Goal: Transaction & Acquisition: Purchase product/service

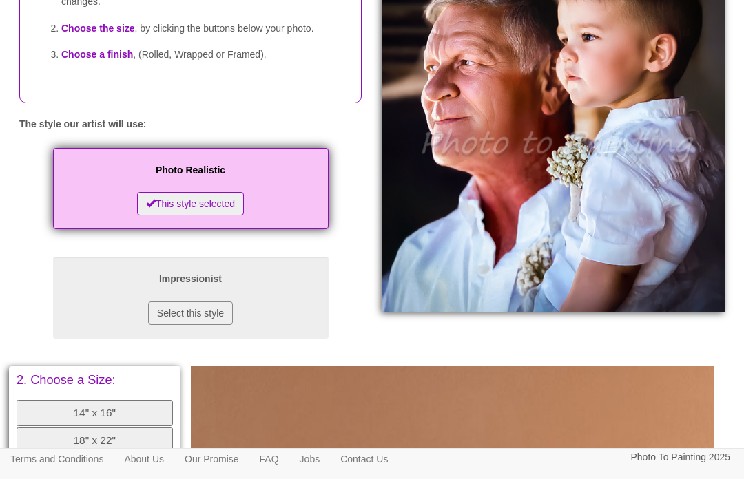
scroll to position [187, 0]
click at [203, 326] on button "Select this style" at bounding box center [190, 313] width 85 height 23
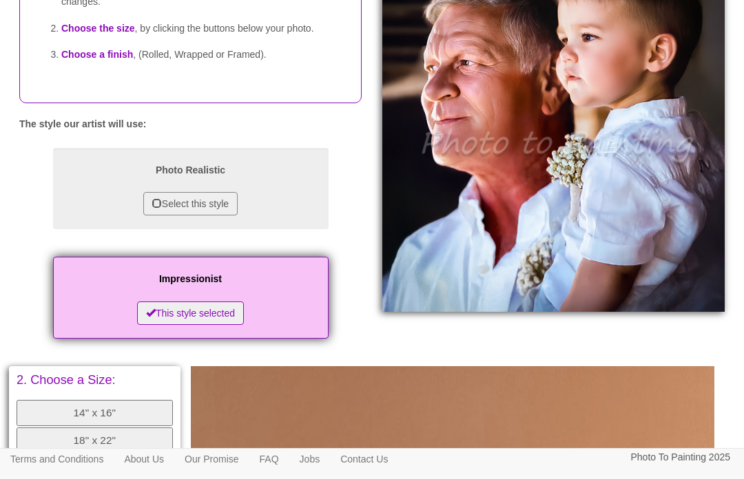
click at [172, 216] on button "Select this style" at bounding box center [190, 203] width 94 height 23
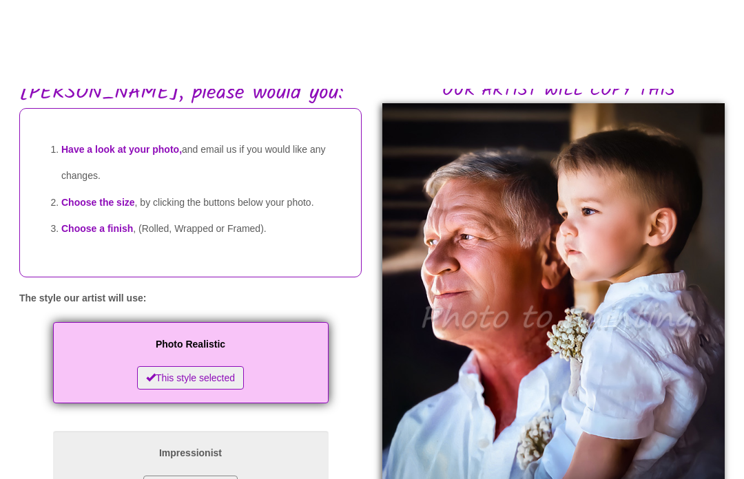
scroll to position [0, 0]
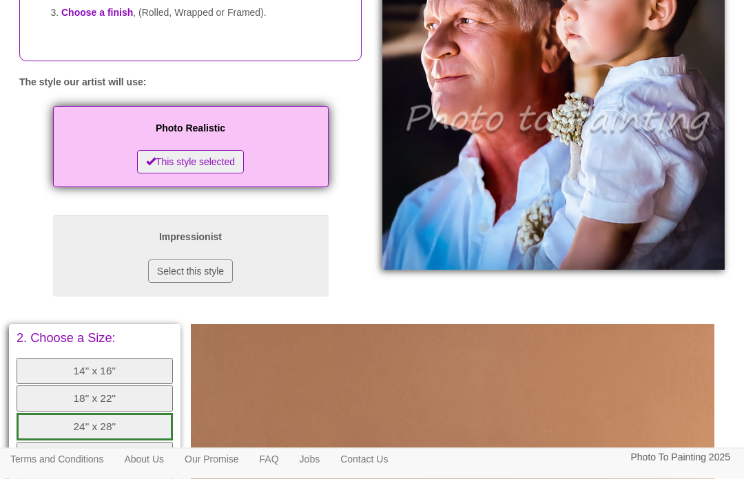
scroll to position [230, 0]
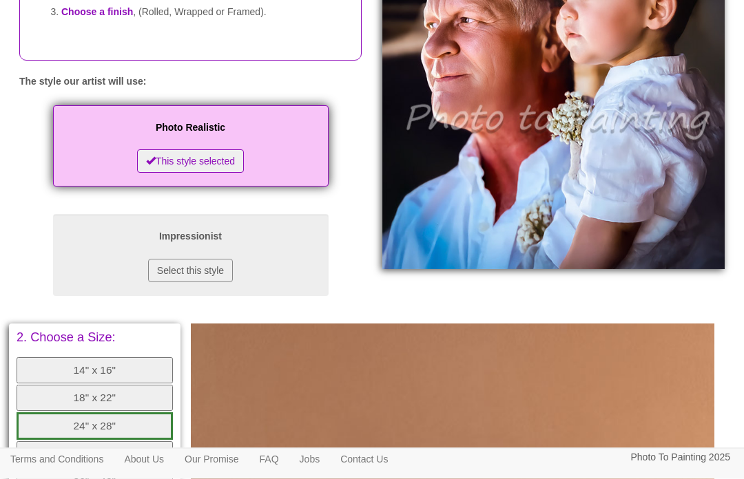
click at [103, 408] on button "18" x 22"" at bounding box center [95, 399] width 156 height 26
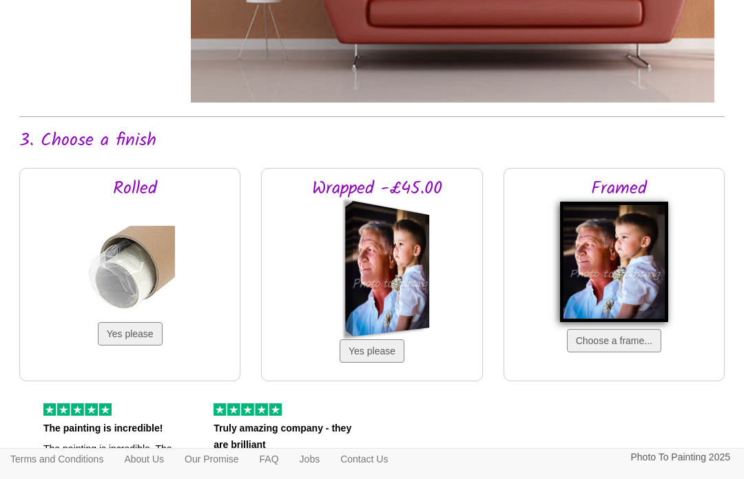
scroll to position [917, 0]
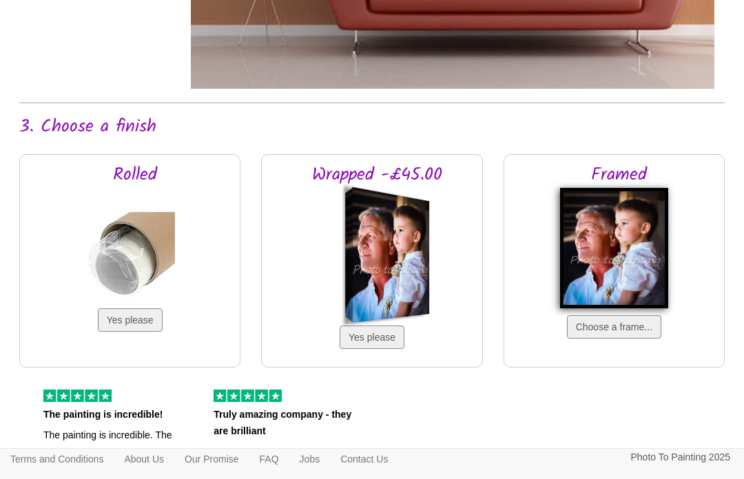
click at [377, 349] on button "Yes please" at bounding box center [372, 337] width 65 height 23
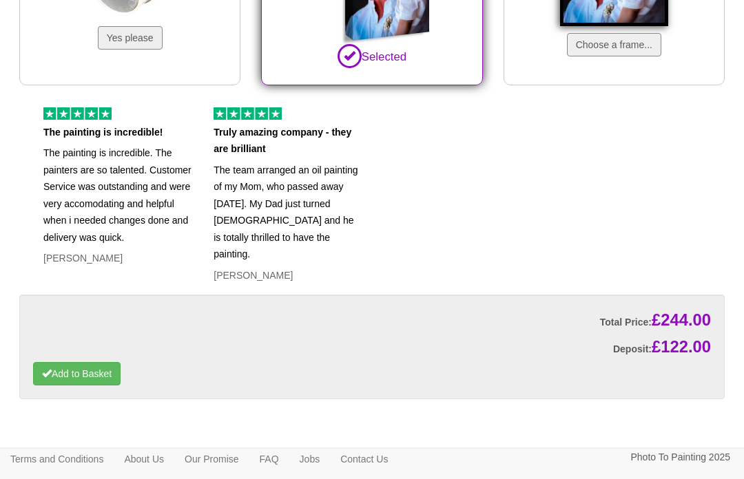
scroll to position [1213, 0]
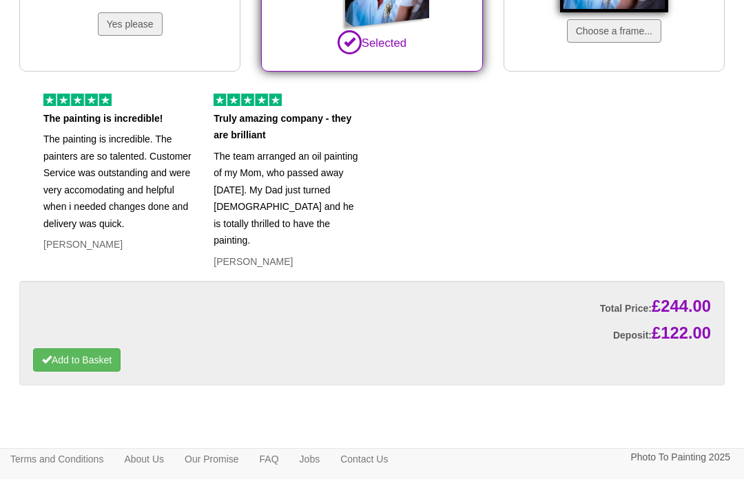
click at [93, 370] on button "Add to Basket" at bounding box center [76, 360] width 87 height 23
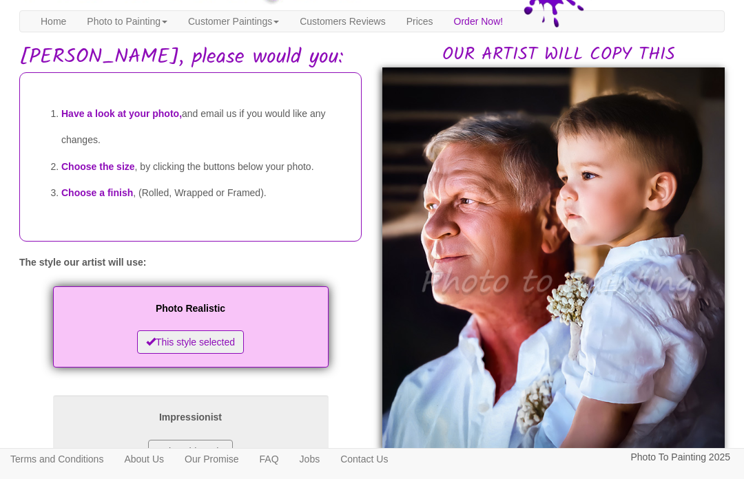
scroll to position [49, 0]
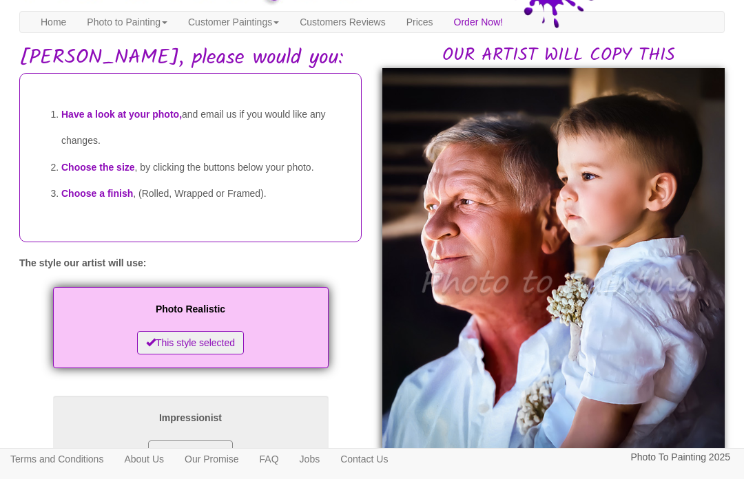
click at [249, 25] on link "Customer Paintings" at bounding box center [234, 22] width 112 height 21
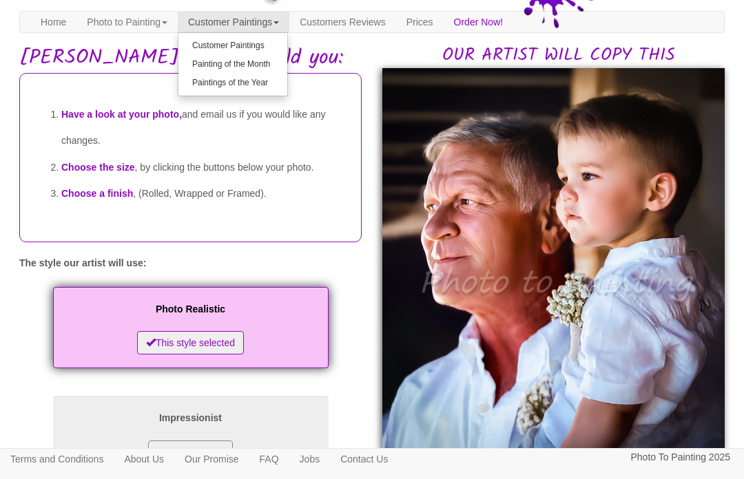
click at [245, 41] on link "Customer Paintings" at bounding box center [232, 46] width 109 height 19
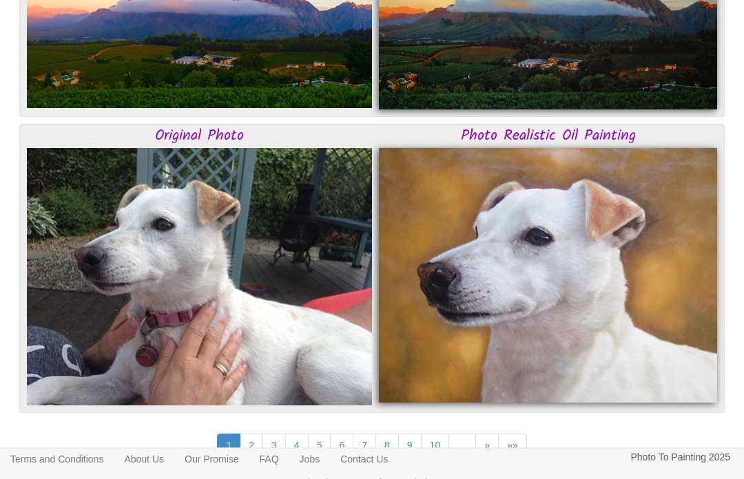
scroll to position [3480, 0]
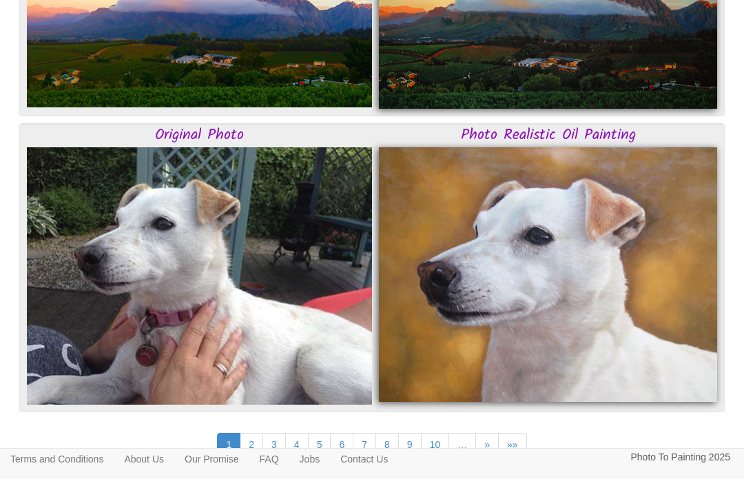
click at [256, 443] on link "2" at bounding box center [251, 444] width 23 height 23
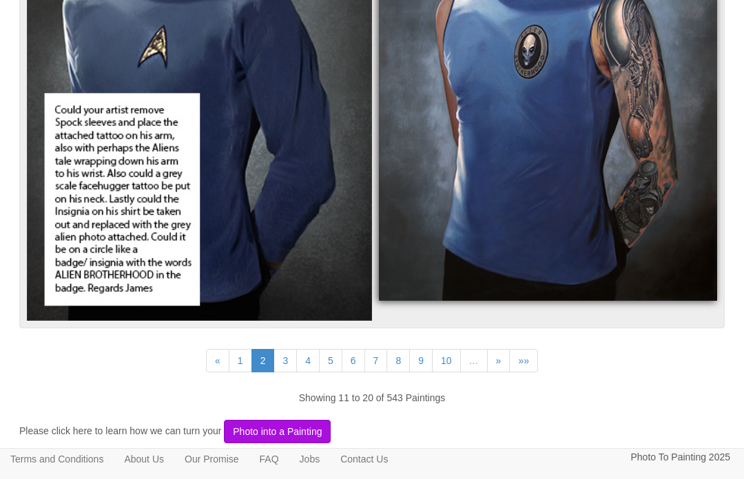
scroll to position [3614, 0]
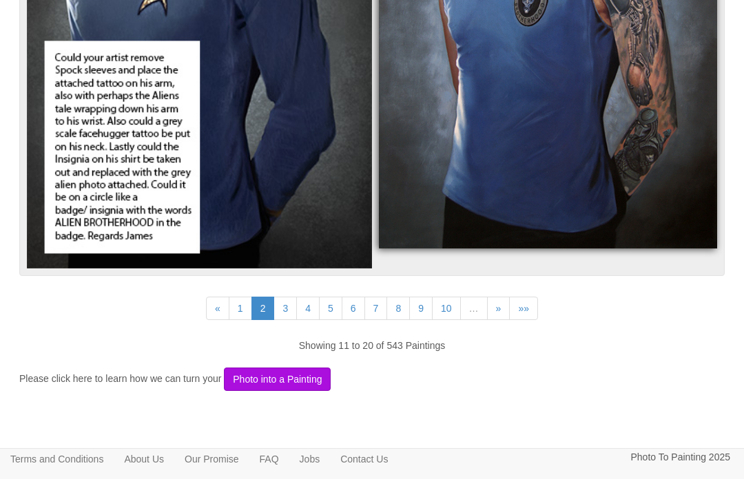
click at [287, 307] on link "3" at bounding box center [284, 308] width 23 height 23
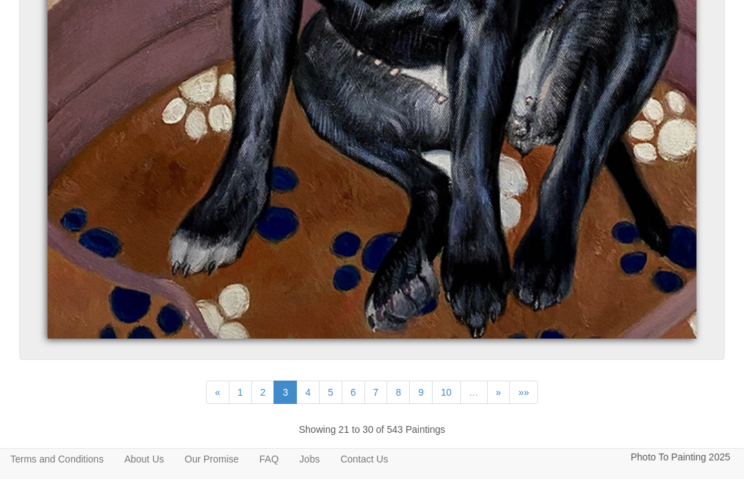
scroll to position [7958, 0]
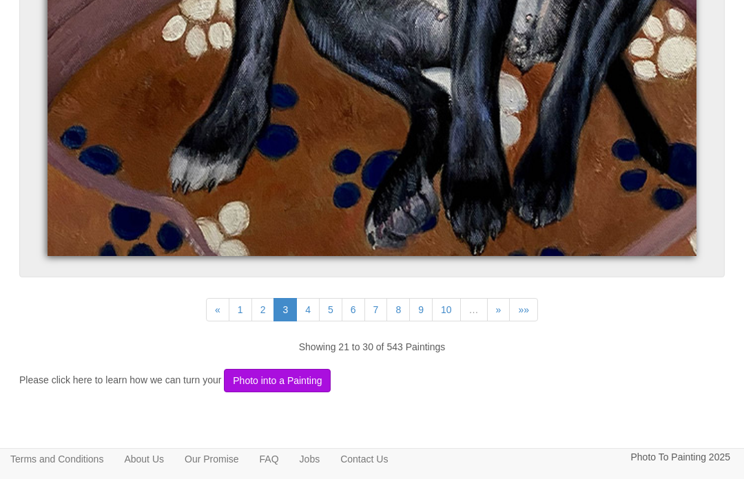
click at [312, 314] on link "4" at bounding box center [307, 309] width 23 height 23
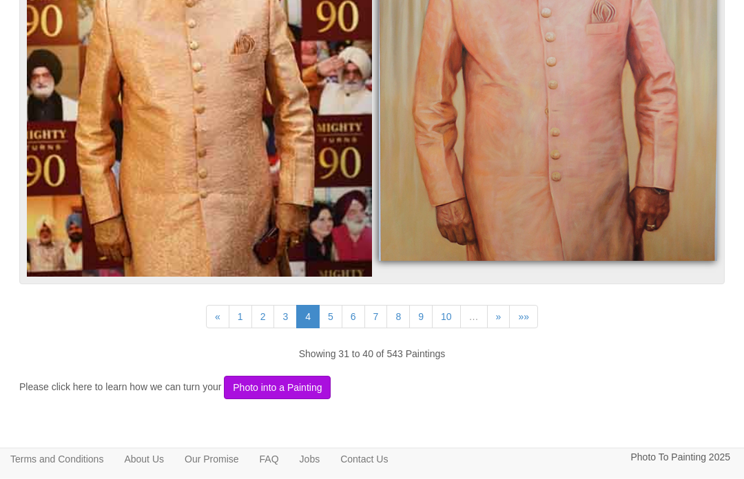
scroll to position [6548, 0]
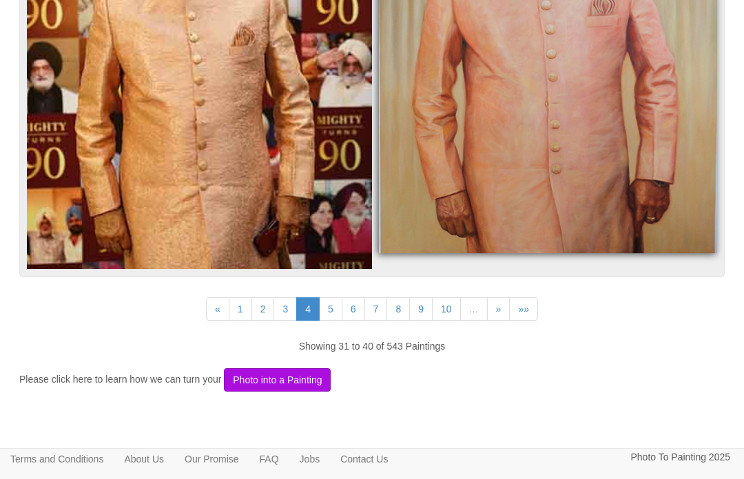
click at [328, 311] on link "5" at bounding box center [330, 309] width 23 height 23
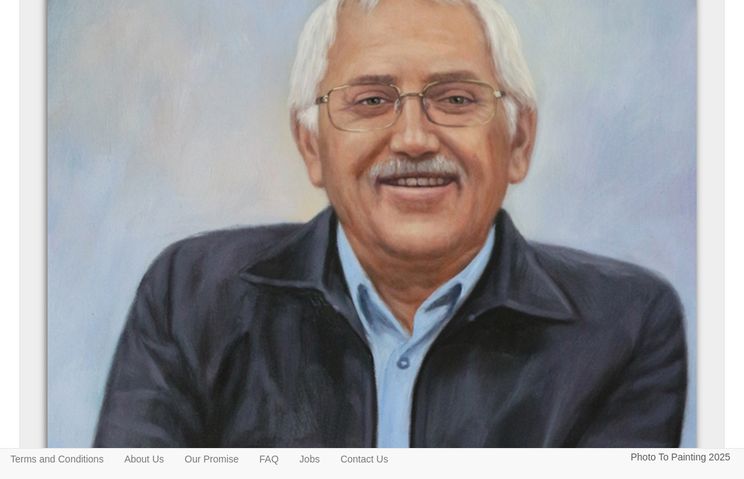
scroll to position [3893, 0]
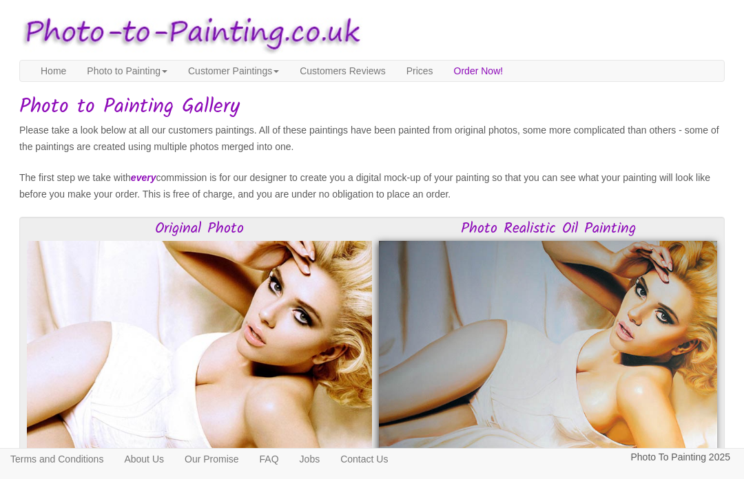
scroll to position [3635, 0]
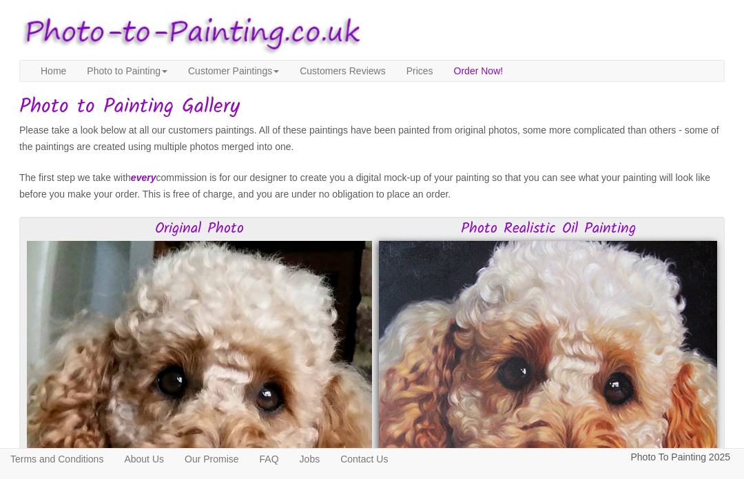
scroll to position [3528, 0]
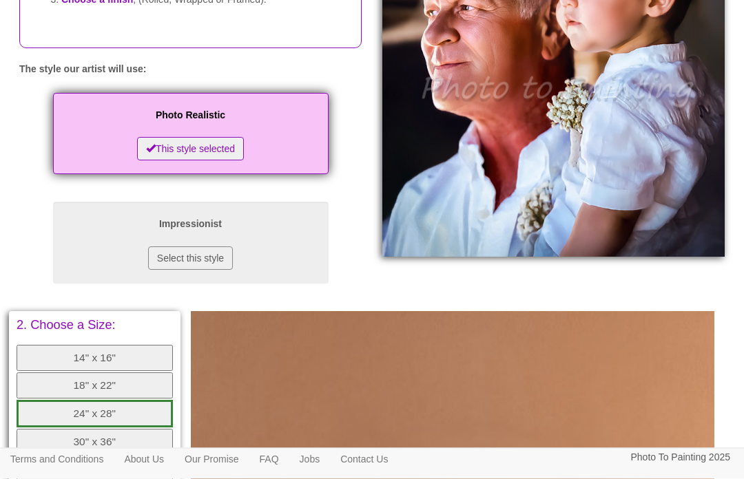
scroll to position [244, 0]
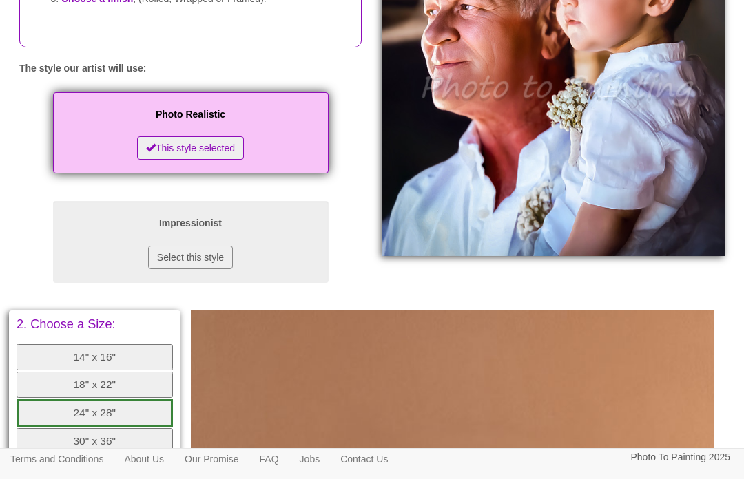
click at [97, 398] on button "18" x 22"" at bounding box center [95, 385] width 156 height 26
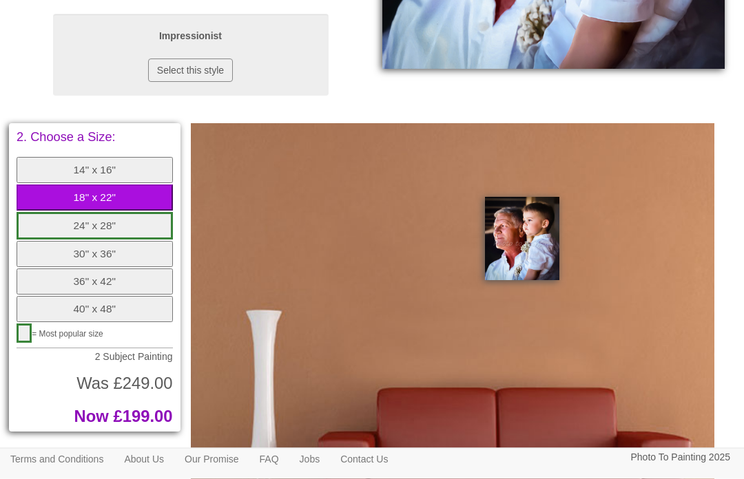
scroll to position [431, 0]
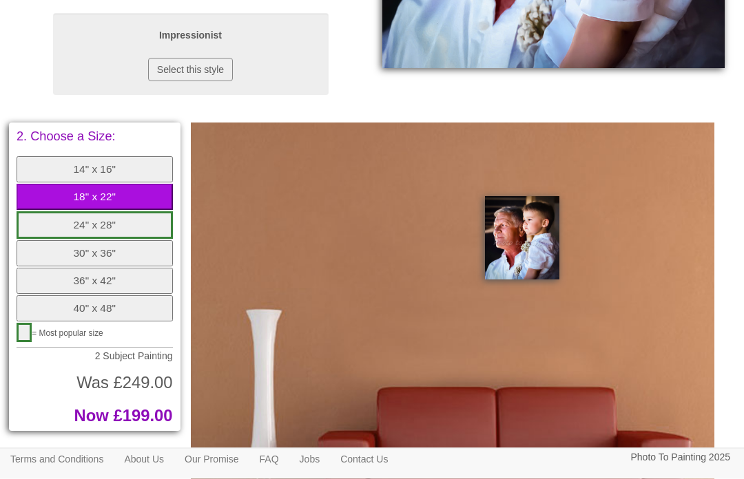
click at [114, 311] on button "40" x 48"" at bounding box center [95, 309] width 156 height 26
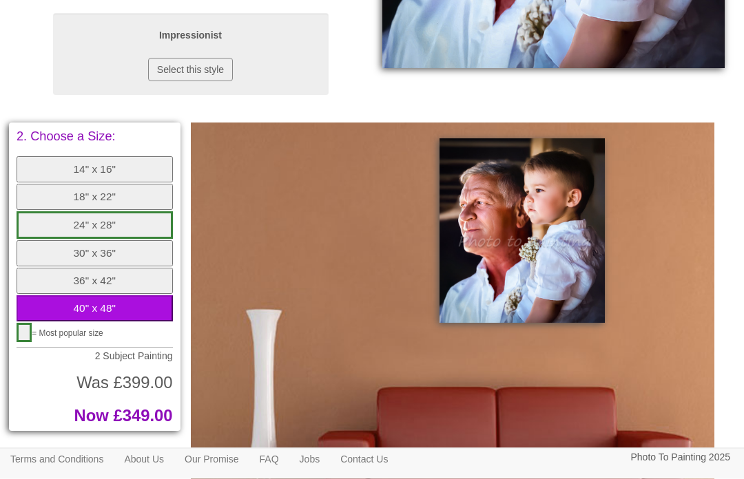
scroll to position [432, 0]
click at [116, 261] on button "30" x 36"" at bounding box center [95, 253] width 156 height 26
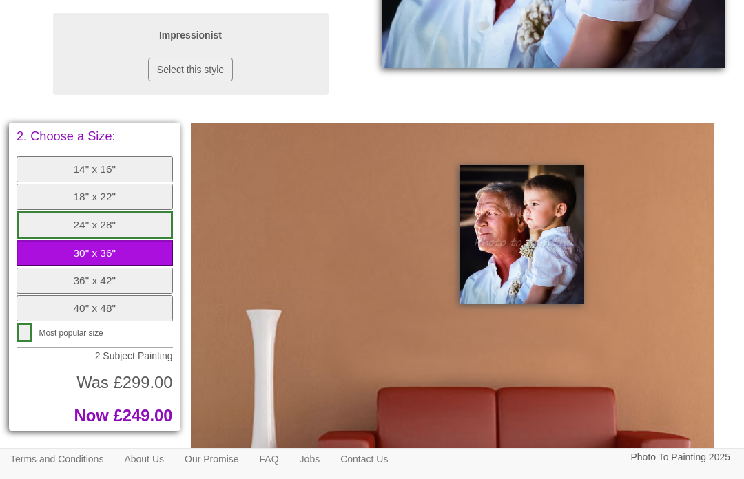
click at [92, 239] on button "24" x 28"" at bounding box center [95, 225] width 156 height 28
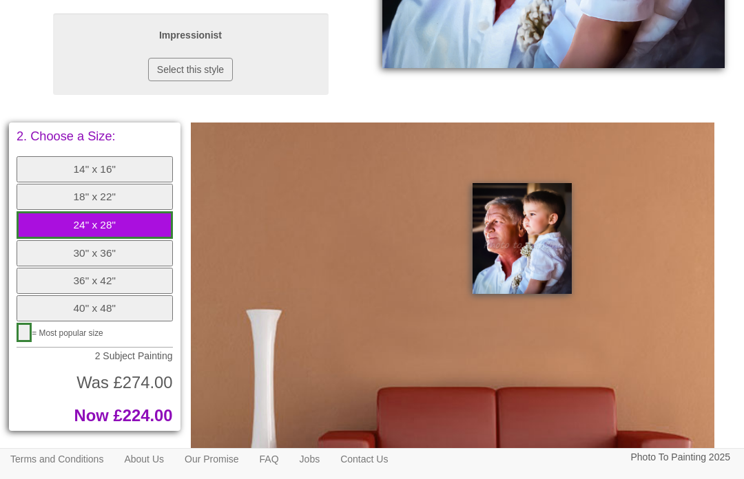
click at [94, 210] on button "18" x 22"" at bounding box center [95, 197] width 156 height 26
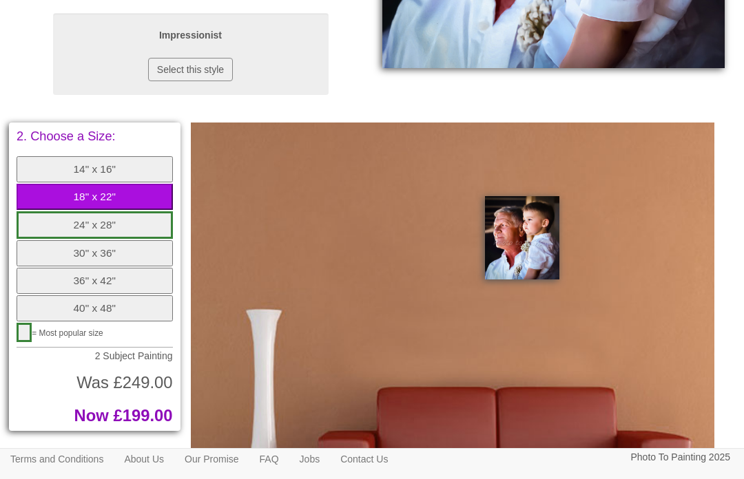
click at [96, 239] on button "24" x 28"" at bounding box center [95, 225] width 156 height 28
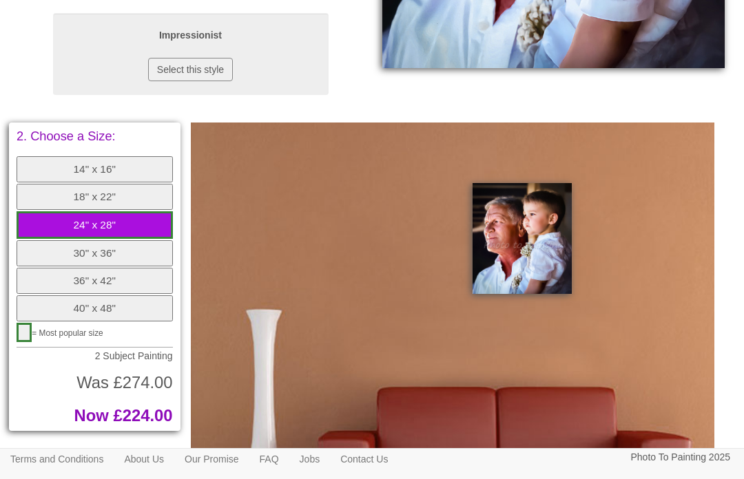
click at [103, 210] on button "18" x 22"" at bounding box center [95, 197] width 156 height 26
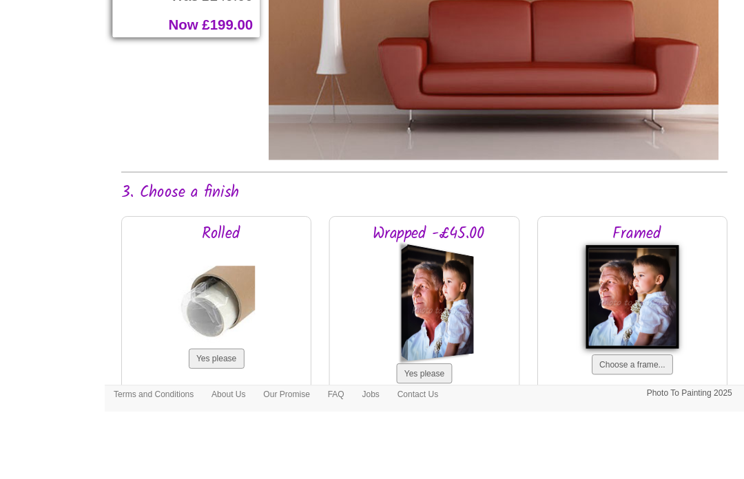
scroll to position [931, 0]
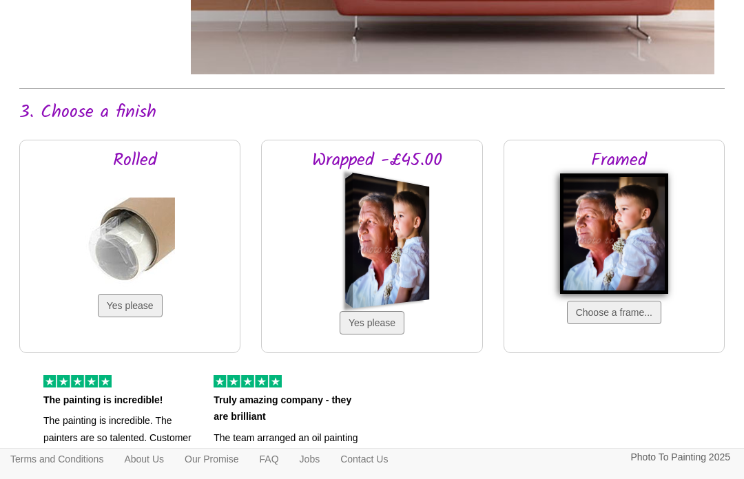
click at [608, 324] on button "Choose a frame..." at bounding box center [614, 312] width 94 height 23
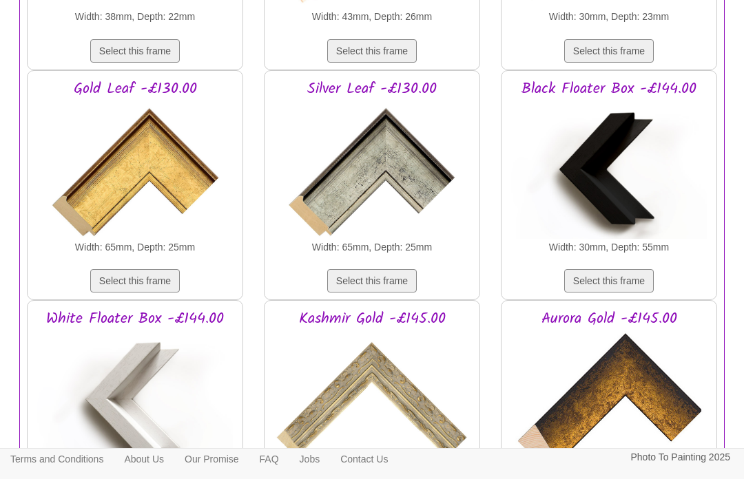
scroll to position [1933, 0]
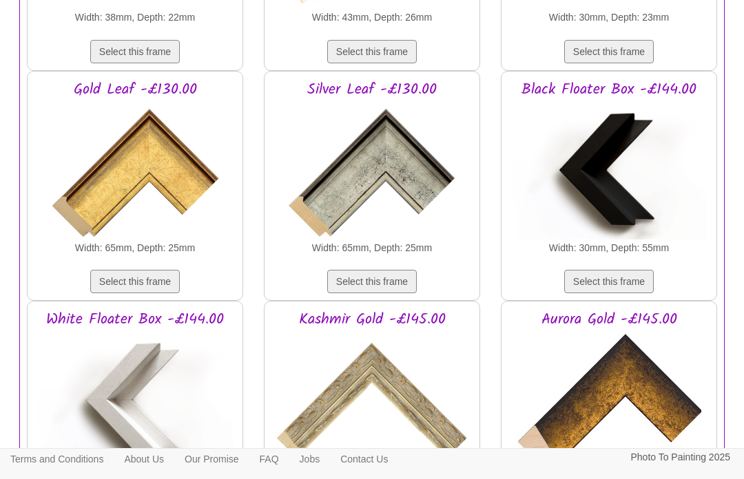
click at [387, 293] on button "Select this frame" at bounding box center [372, 281] width 90 height 23
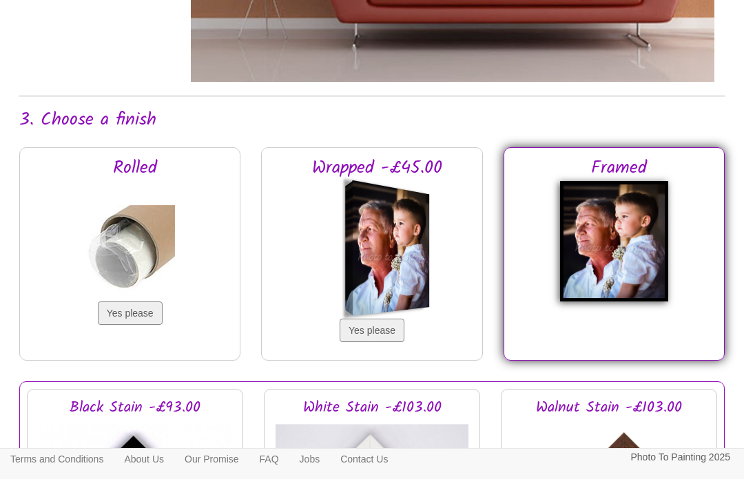
scroll to position [923, 0]
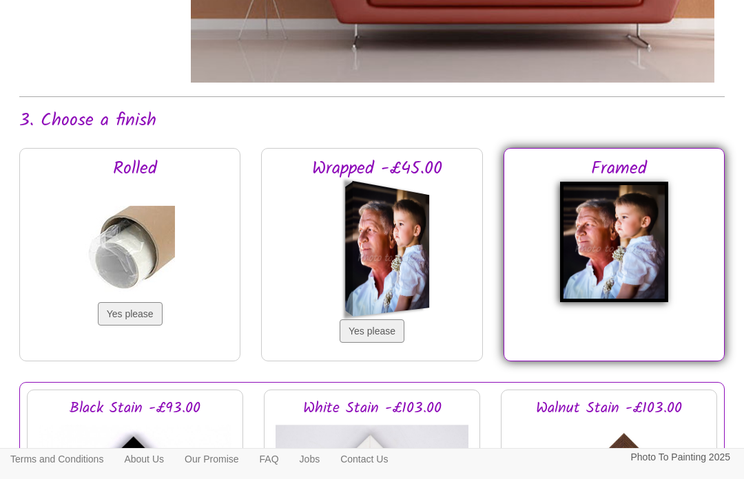
click at [661, 302] on img at bounding box center [614, 242] width 109 height 121
click at [666, 282] on img at bounding box center [614, 242] width 109 height 121
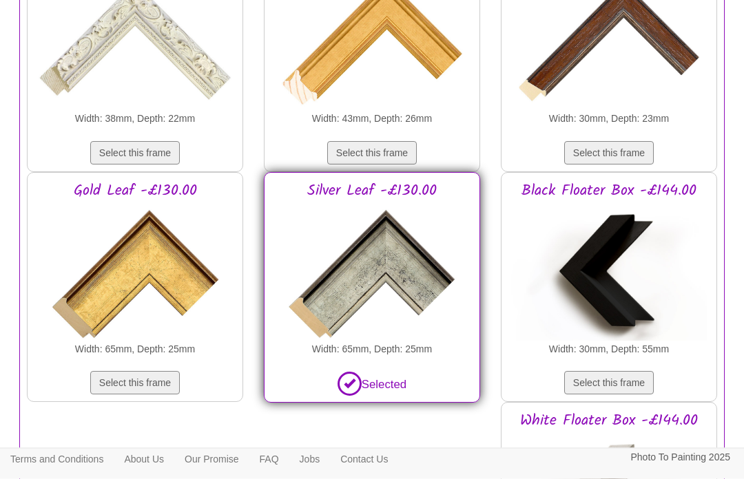
scroll to position [1833, 0]
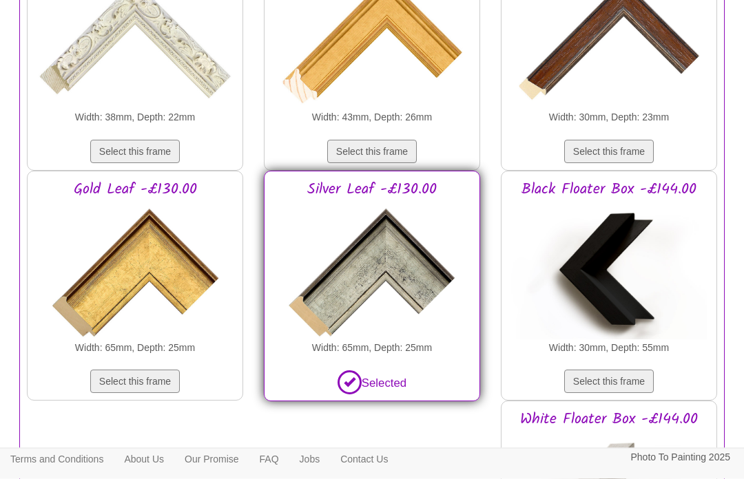
click at [346, 395] on span at bounding box center [350, 383] width 24 height 24
click at [345, 395] on span at bounding box center [350, 383] width 24 height 24
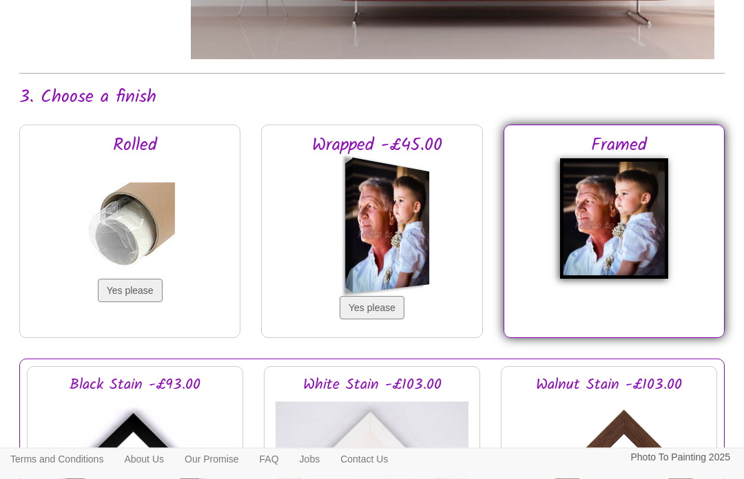
scroll to position [946, 0]
click at [382, 320] on button "Yes please" at bounding box center [372, 307] width 65 height 23
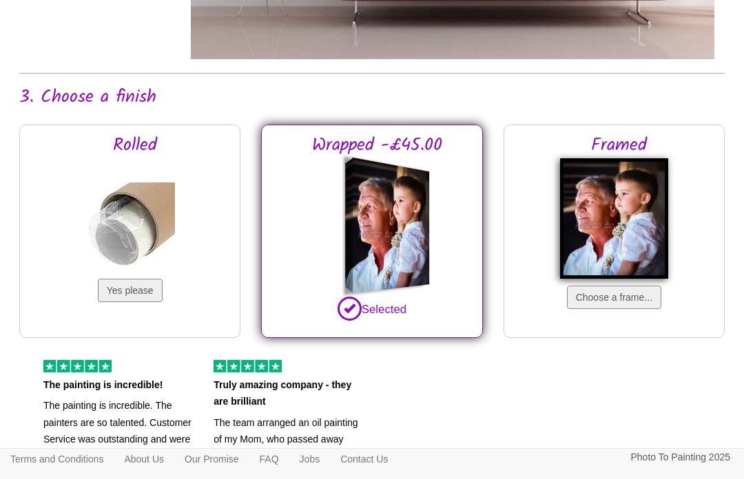
click at [138, 302] on button "Yes please" at bounding box center [130, 290] width 65 height 23
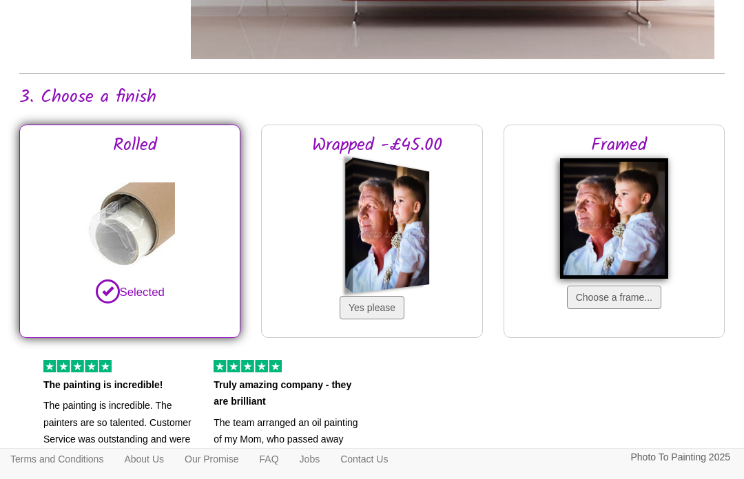
click at [382, 320] on button "Yes please" at bounding box center [372, 307] width 65 height 23
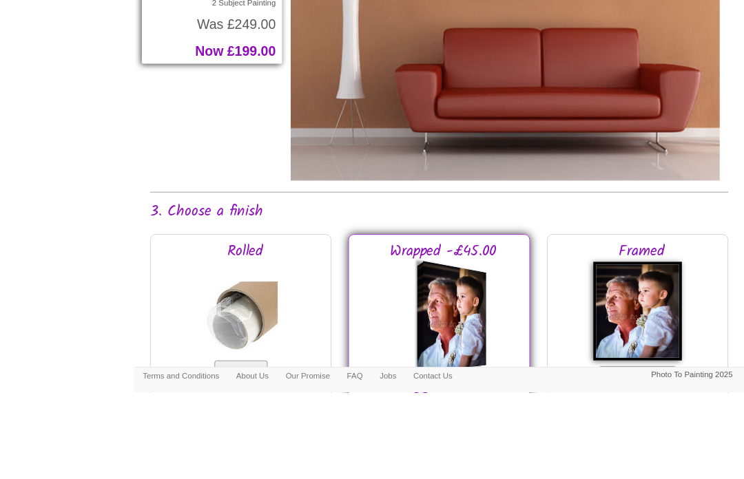
scroll to position [963, 0]
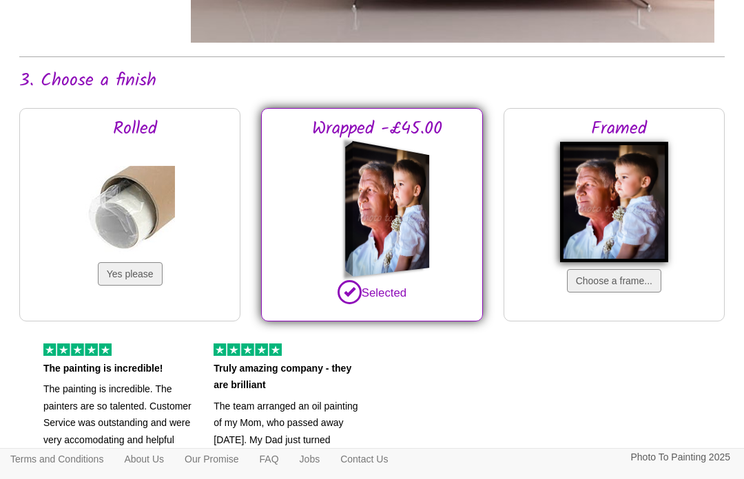
click at [349, 304] on span at bounding box center [350, 292] width 24 height 24
click at [623, 293] on button "Choose a frame..." at bounding box center [614, 280] width 94 height 23
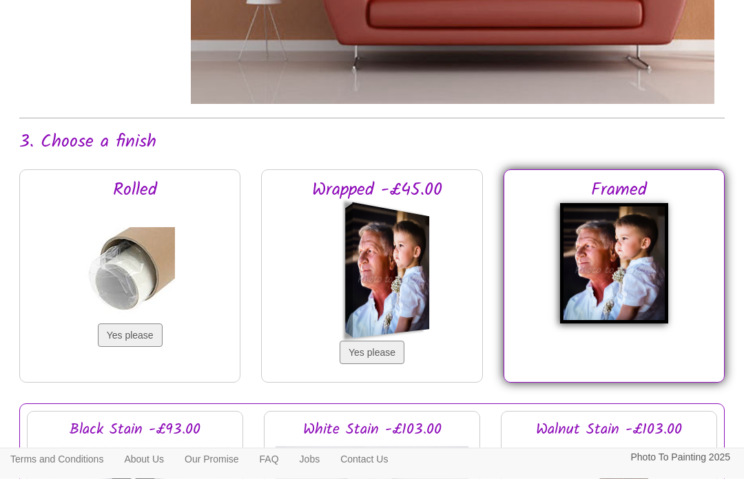
scroll to position [902, 0]
click at [382, 335] on div at bounding box center [391, 271] width 77 height 136
click at [386, 364] on button "Yes please" at bounding box center [372, 352] width 65 height 23
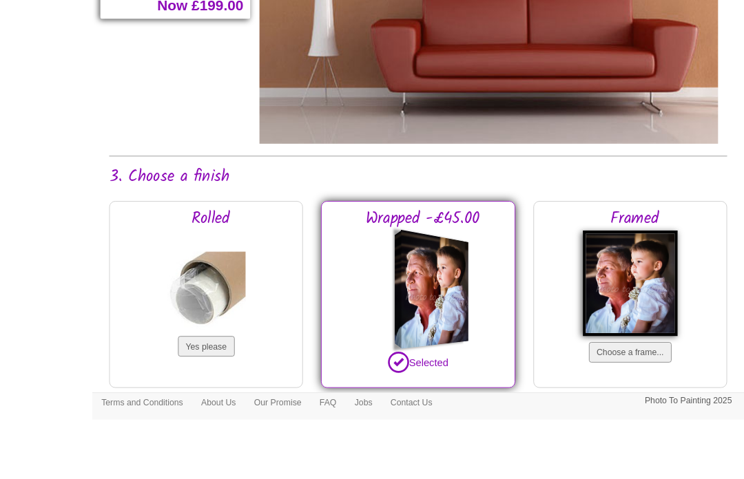
scroll to position [909, 0]
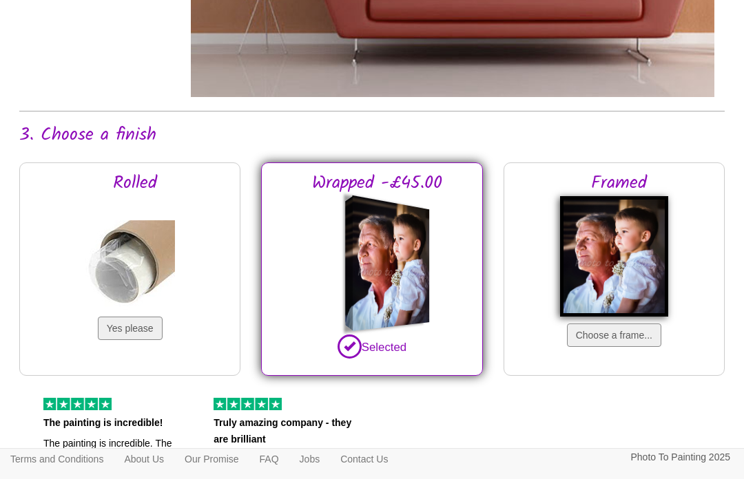
click at [607, 426] on div "The painting is incredible! The painting is incredible. The painters are so tal…" at bounding box center [366, 488] width 695 height 183
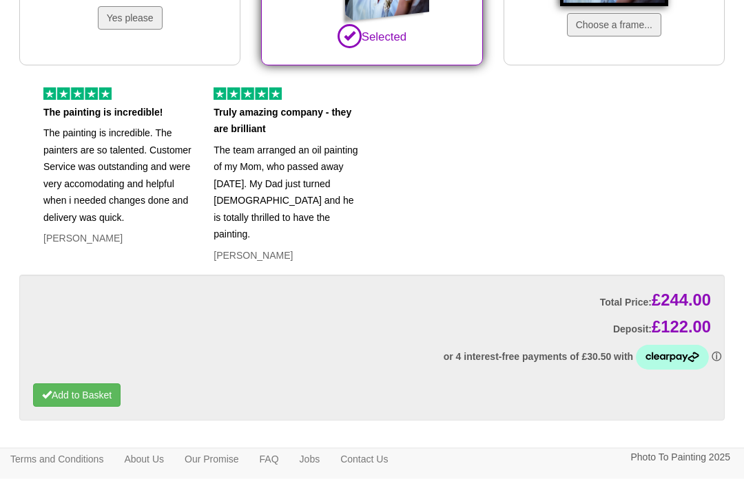
scroll to position [1254, 0]
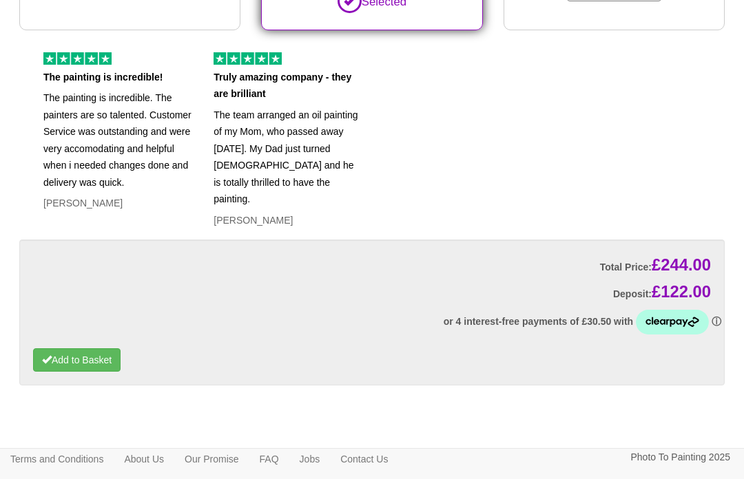
click at [83, 372] on button "Add to Basket" at bounding box center [76, 360] width 87 height 23
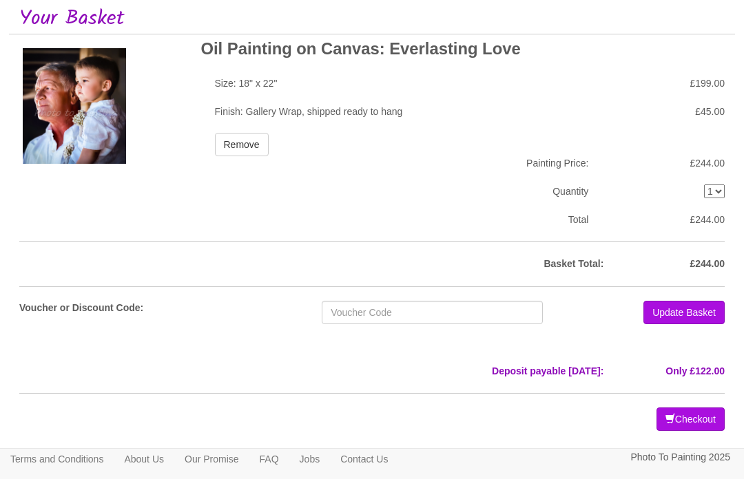
scroll to position [95, 0]
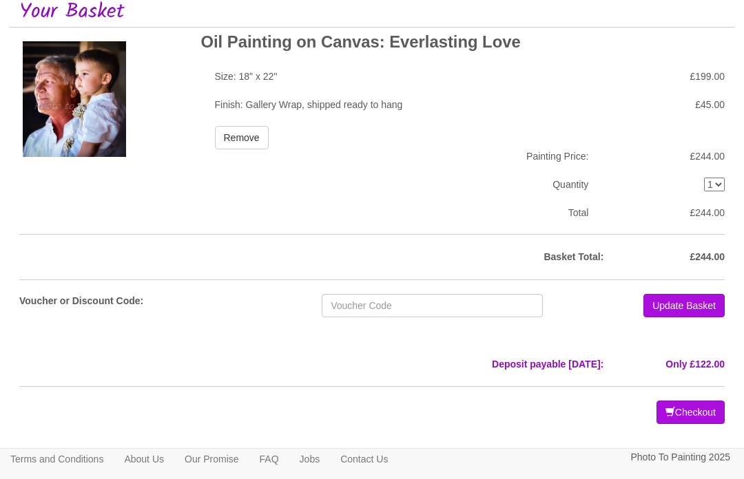
click at [697, 418] on button "Checkout" at bounding box center [690, 412] width 68 height 23
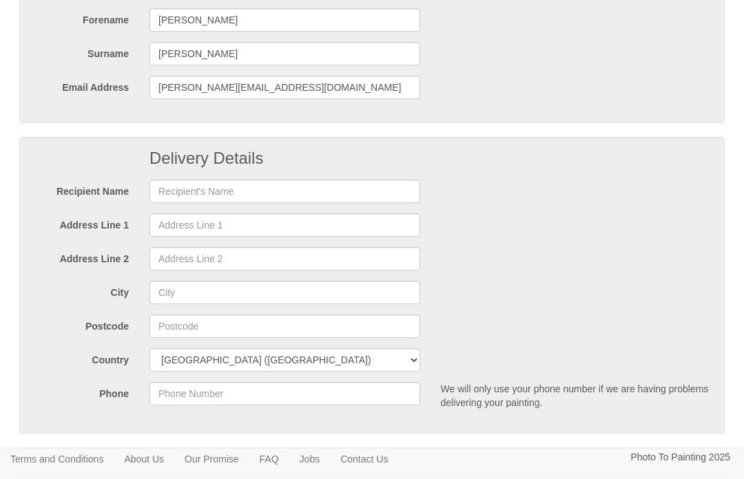
scroll to position [156, 0]
click at [205, 187] on input "text" at bounding box center [284, 191] width 271 height 23
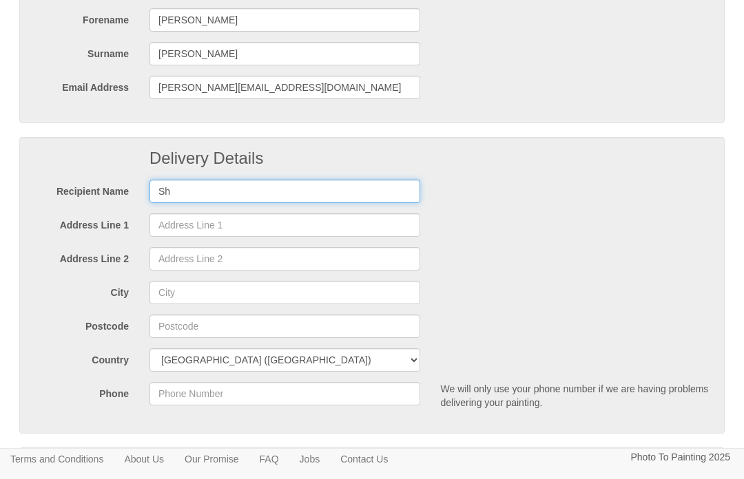
type input "S"
type input "Mrs S Brooks"
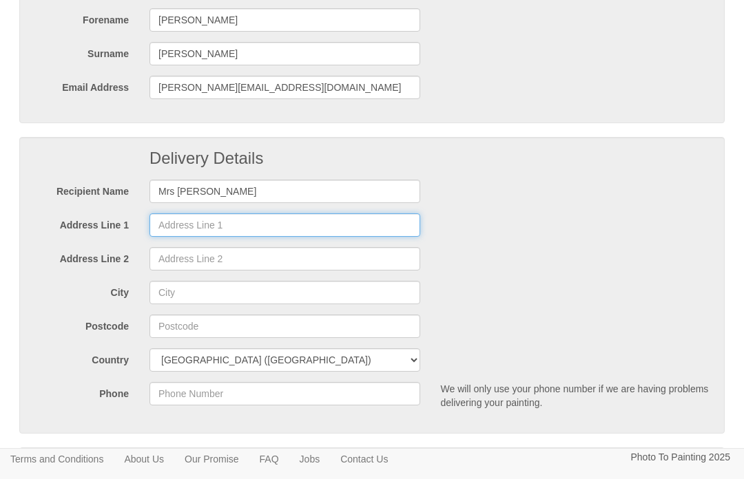
click at [213, 232] on input "Address Line 1" at bounding box center [284, 225] width 271 height 23
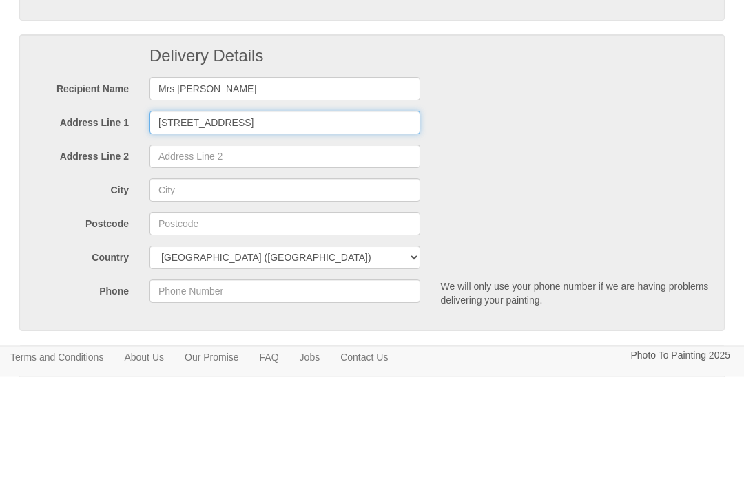
type input "[STREET_ADDRESS]"
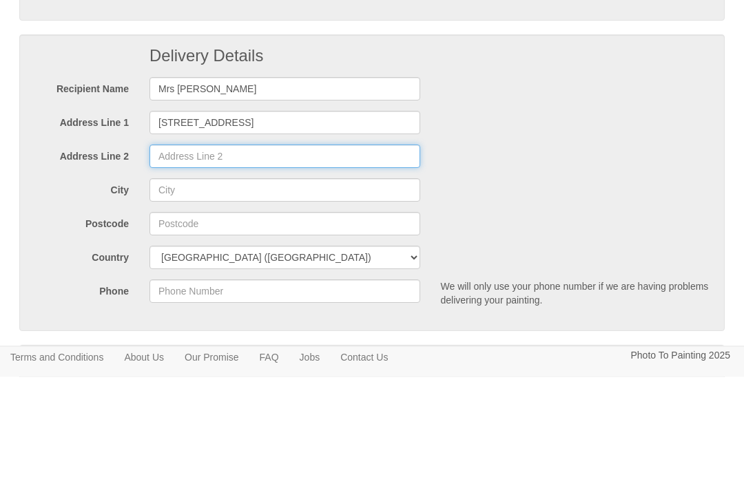
click at [196, 247] on input "Address Line 2" at bounding box center [284, 258] width 271 height 23
type input "[PERSON_NAME]"
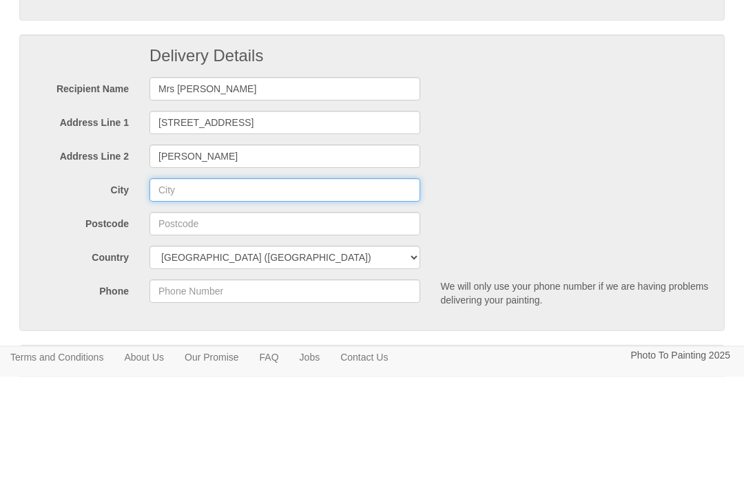
click at [189, 281] on input "City" at bounding box center [284, 292] width 271 height 23
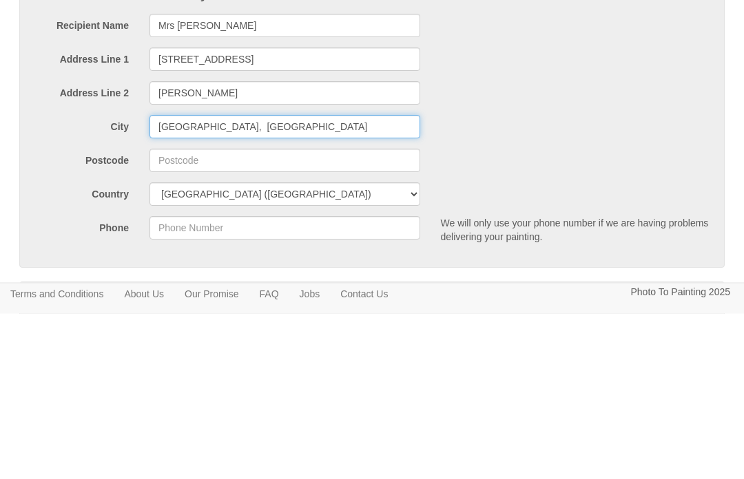
type input "[GEOGRAPHIC_DATA], [GEOGRAPHIC_DATA]"
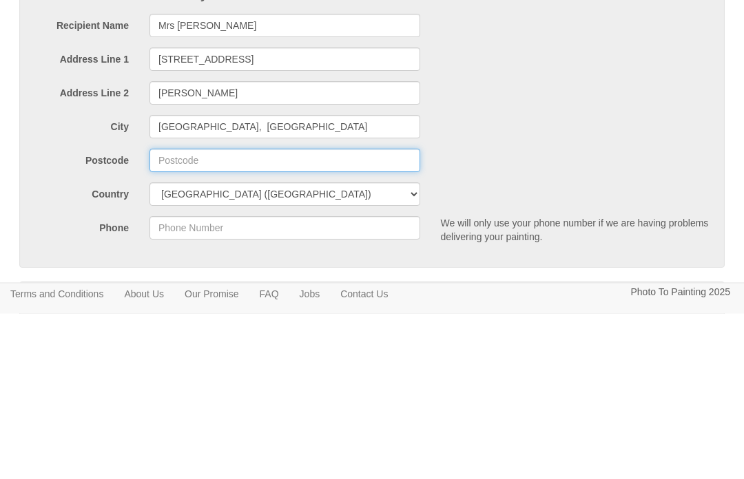
click at [172, 315] on input "Postcode" at bounding box center [284, 326] width 271 height 23
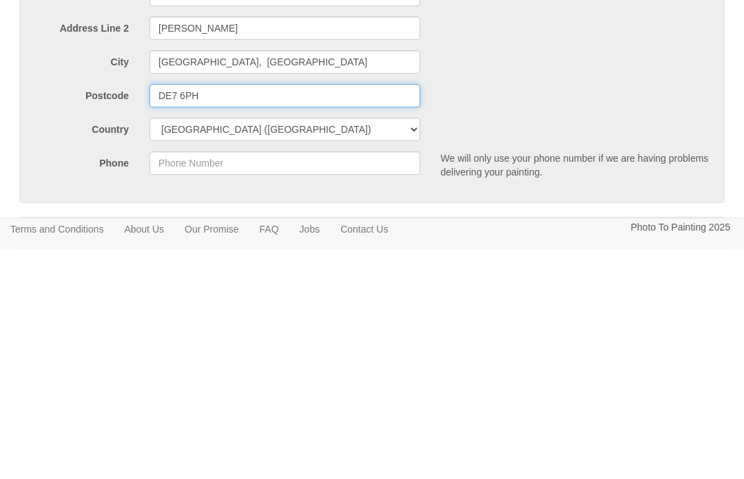
type input "DE7 6PH"
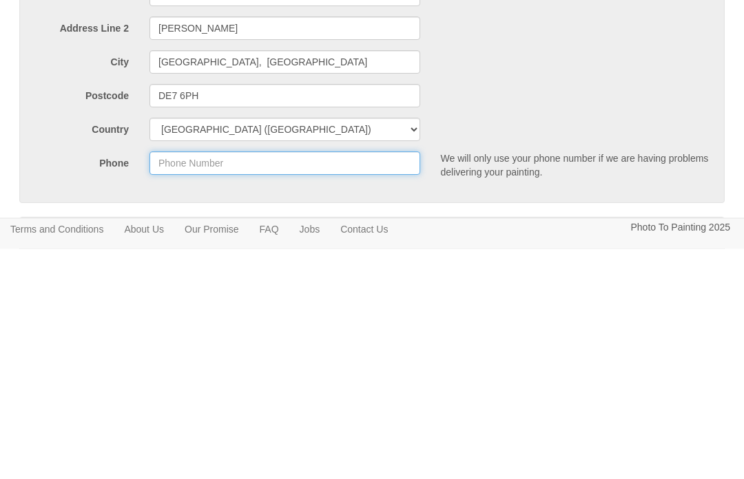
click at [196, 382] on input "Phone" at bounding box center [284, 393] width 271 height 23
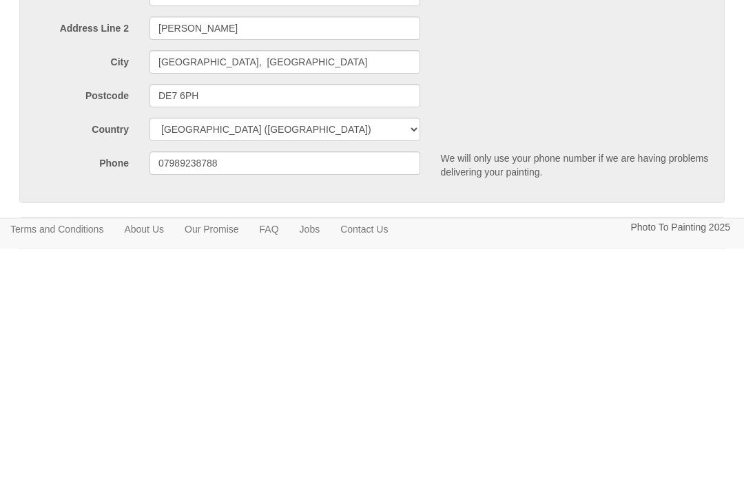
scroll to position [387, 0]
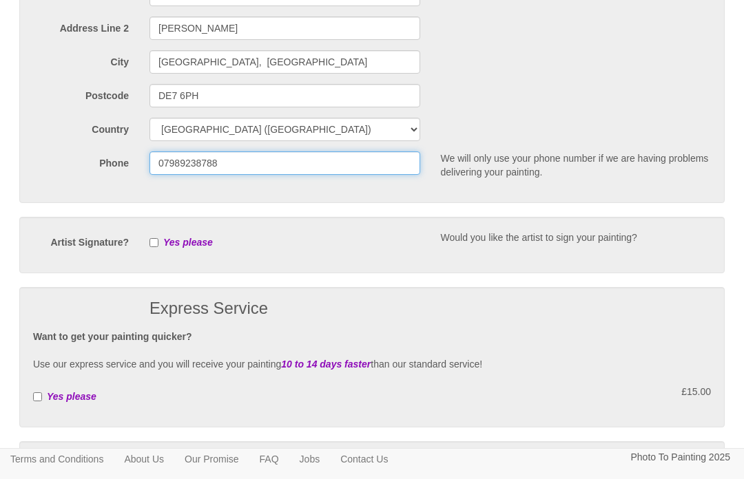
type input "07989238788"
click at [158, 244] on input "checkbox" at bounding box center [153, 242] width 9 height 9
checkbox input "true"
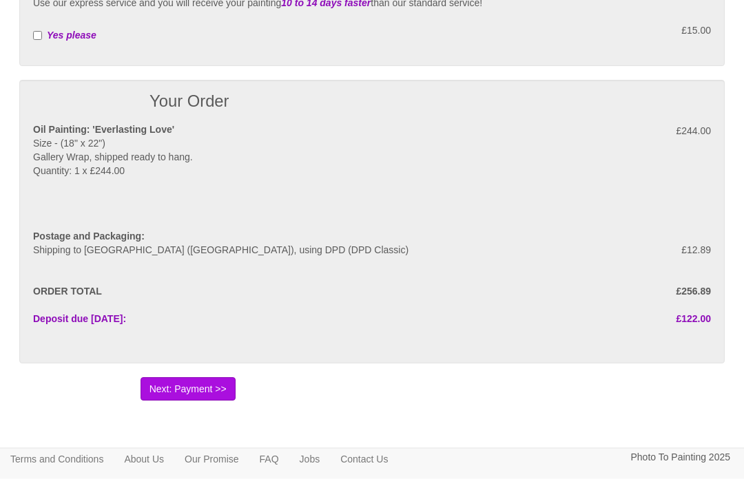
scroll to position [785, 0]
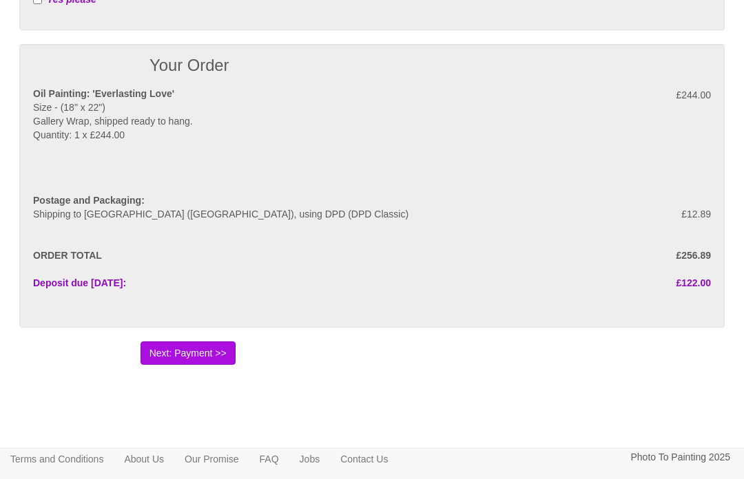
click at [211, 351] on button "Next: Payment >>" at bounding box center [188, 353] width 95 height 23
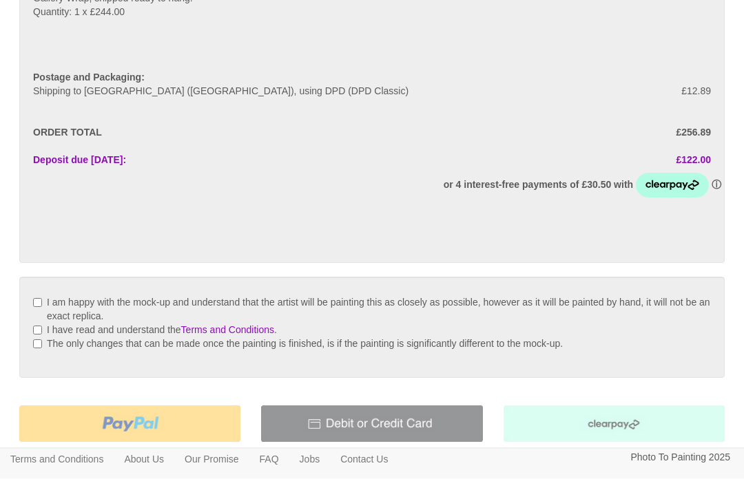
scroll to position [201, 0]
click at [42, 302] on input "I am happy with the mock-up and understand that the artist will be painting thi…" at bounding box center [37, 302] width 9 height 9
checkbox input "true"
click at [50, 327] on label "I have read and understand the Terms and Conditions ." at bounding box center [162, 329] width 230 height 11
click at [42, 327] on input "I have read and understand the Terms and Conditions ." at bounding box center [37, 330] width 9 height 9
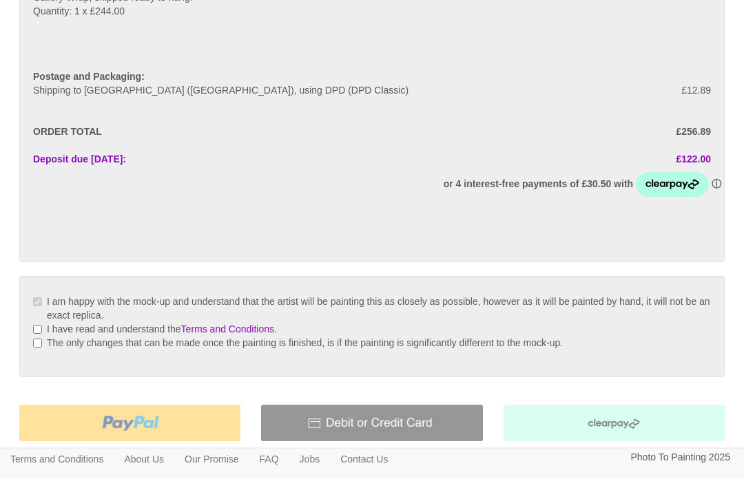
checkbox input "true"
click at [37, 349] on input "The only changes that can be made once the painting is finished, is if the pain…" at bounding box center [37, 344] width 9 height 9
checkbox input "true"
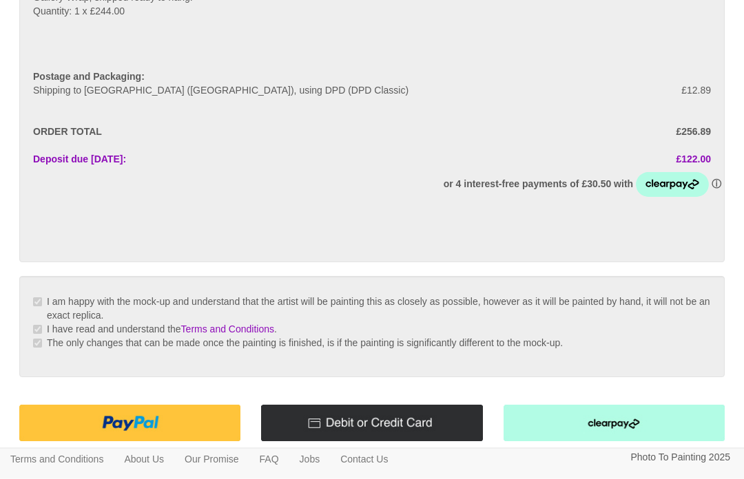
scroll to position [202, 0]
click at [170, 430] on img at bounding box center [129, 423] width 221 height 37
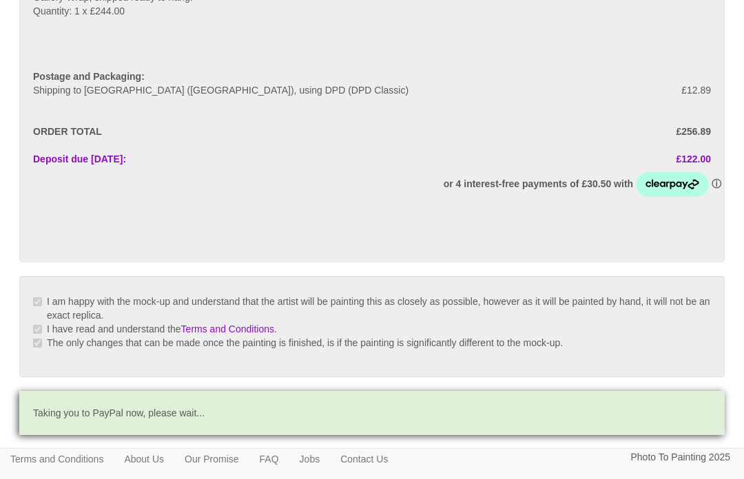
scroll to position [249, 0]
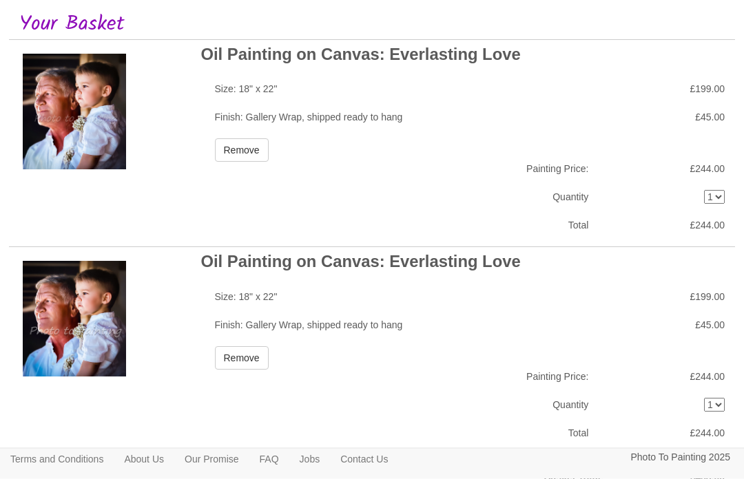
scroll to position [83, 0]
click at [251, 359] on button "Remove" at bounding box center [242, 357] width 54 height 23
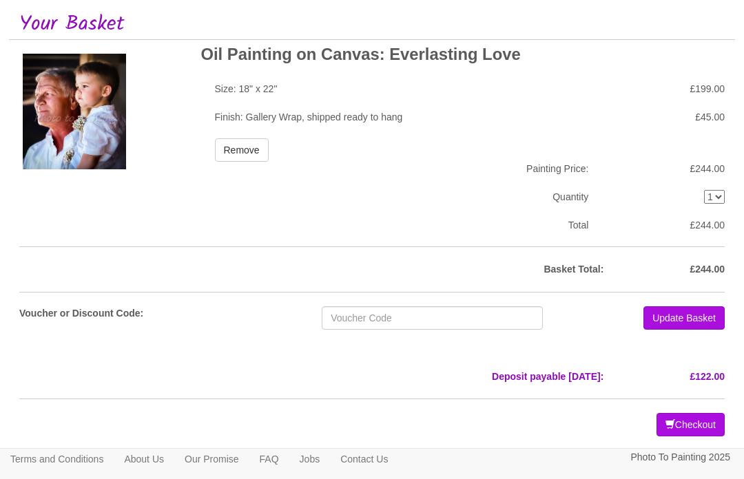
click at [690, 427] on button "Checkout" at bounding box center [690, 424] width 68 height 23
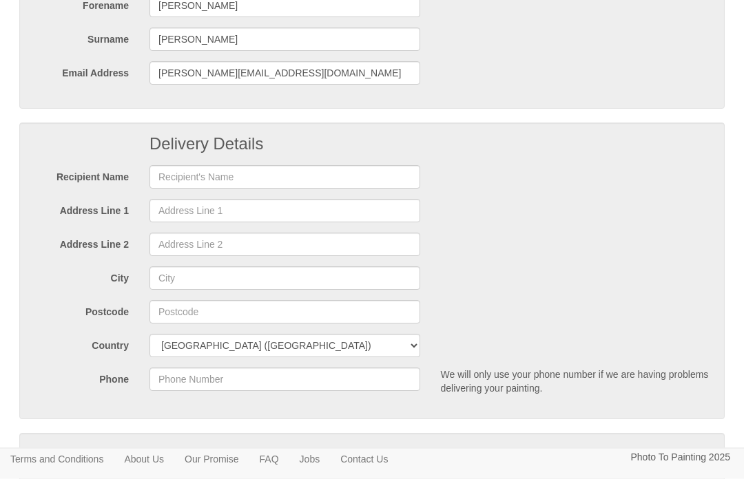
scroll to position [171, 0]
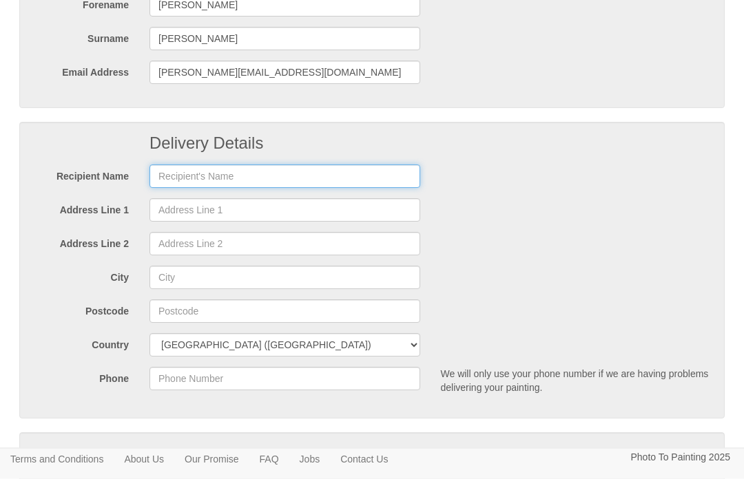
click at [174, 182] on input "text" at bounding box center [284, 176] width 271 height 23
type input "Mrs [PERSON_NAME]"
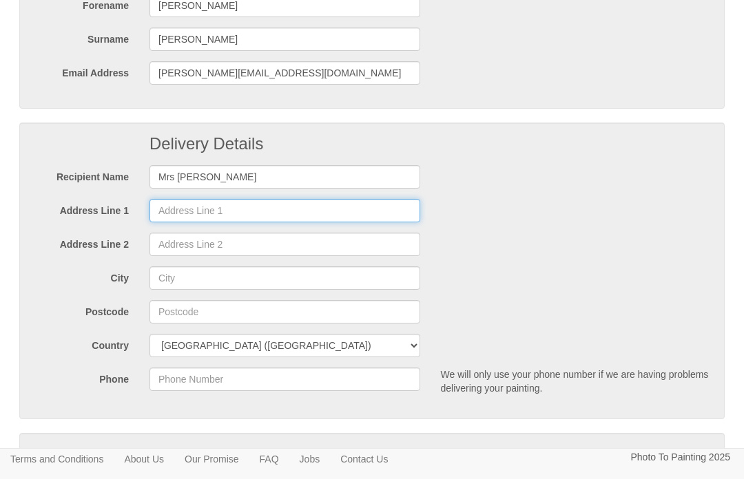
click at [181, 214] on input "Address Line 1" at bounding box center [284, 210] width 271 height 23
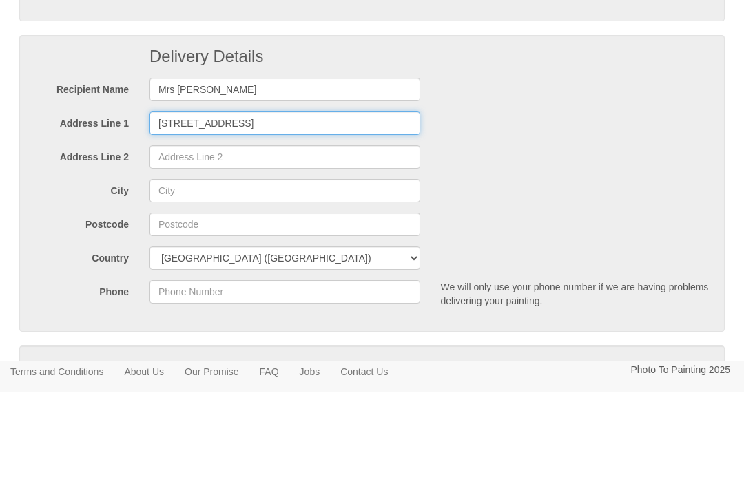
type input "[STREET_ADDRESS]"
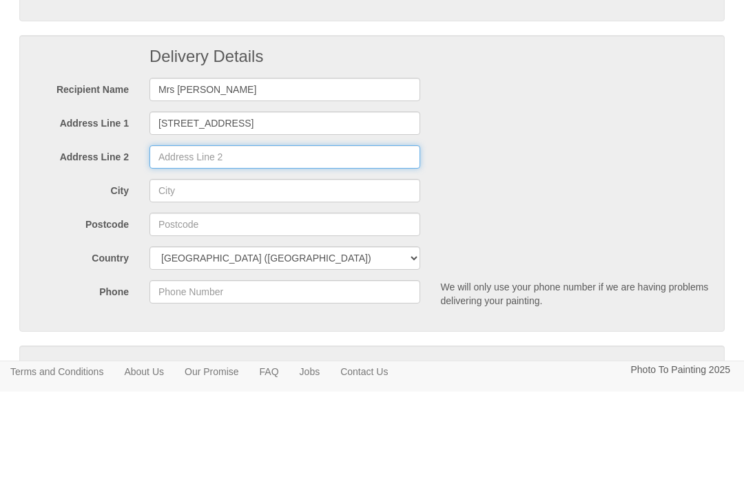
click at [185, 233] on input "Address Line 2" at bounding box center [284, 244] width 271 height 23
type input "[PERSON_NAME]"
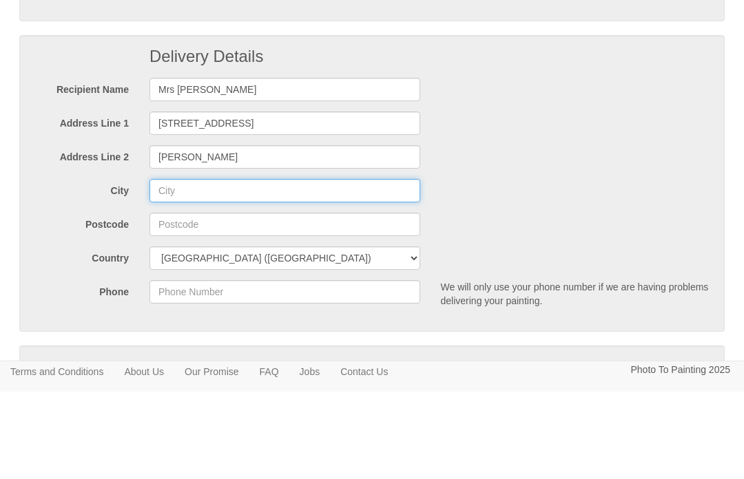
click at [180, 267] on input "City" at bounding box center [284, 278] width 271 height 23
type input "[GEOGRAPHIC_DATA], [GEOGRAPHIC_DATA]"
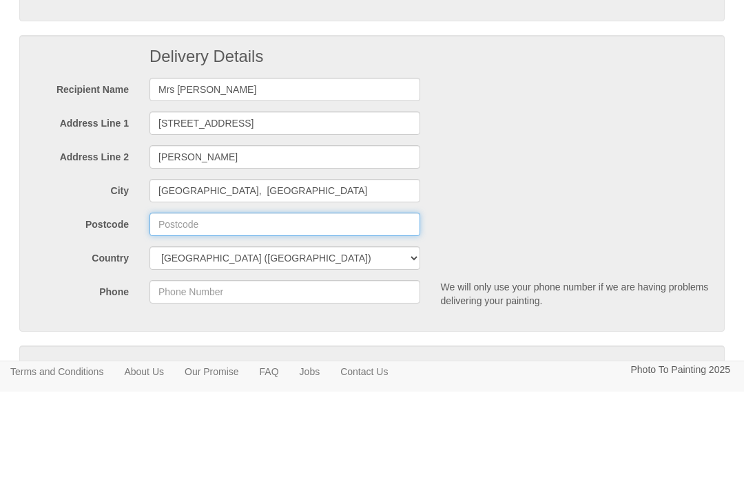
click at [169, 300] on input "Postcode" at bounding box center [284, 311] width 271 height 23
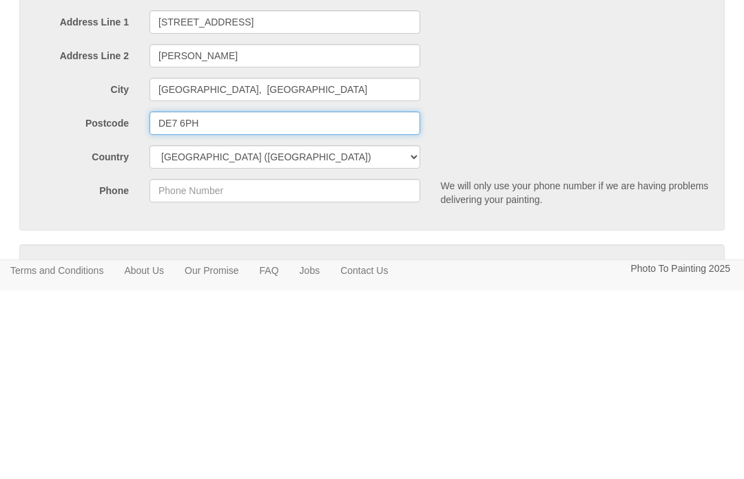
type input "DE7 6PH"
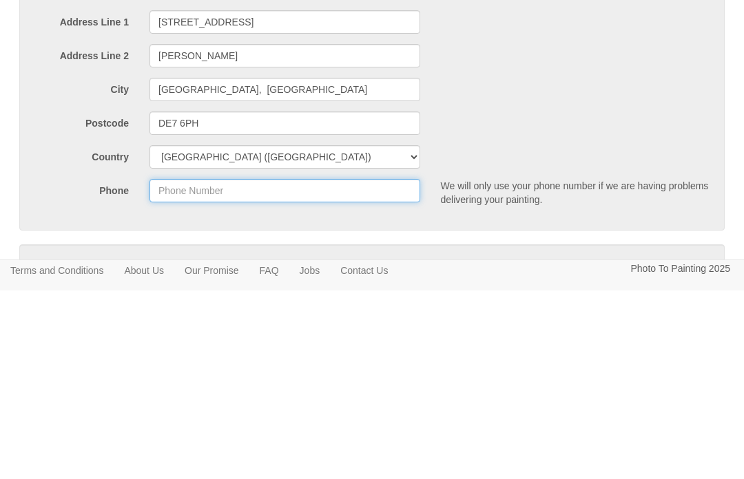
click at [189, 368] on input "Phone" at bounding box center [284, 379] width 271 height 23
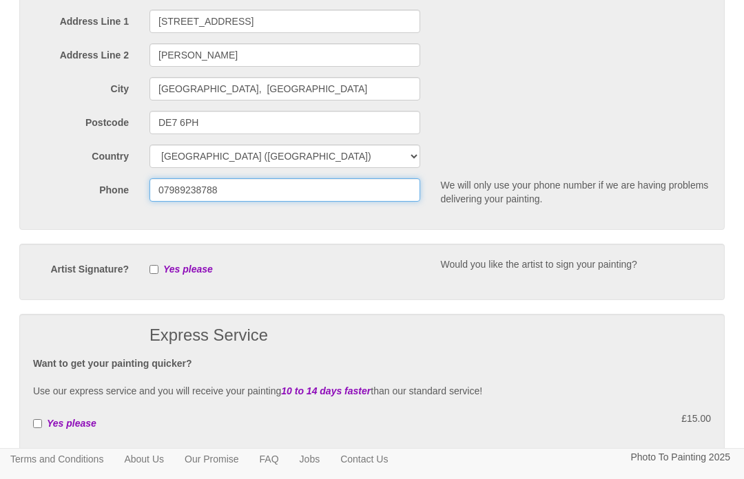
type input "07989238788"
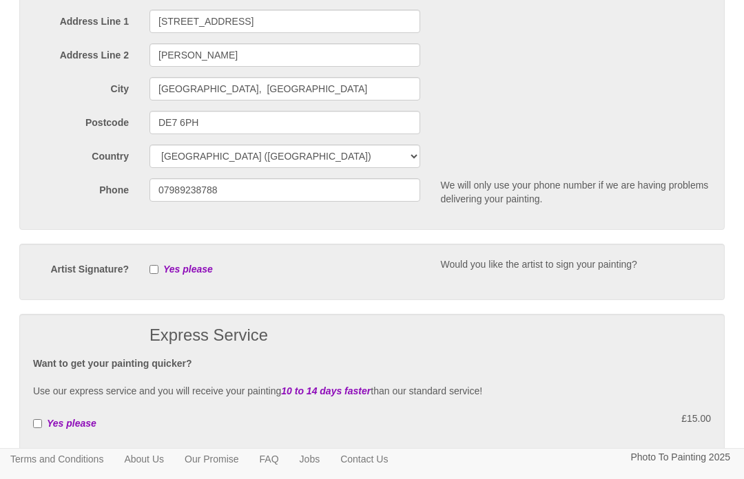
click at [158, 267] on input "checkbox" at bounding box center [153, 269] width 9 height 9
checkbox input "true"
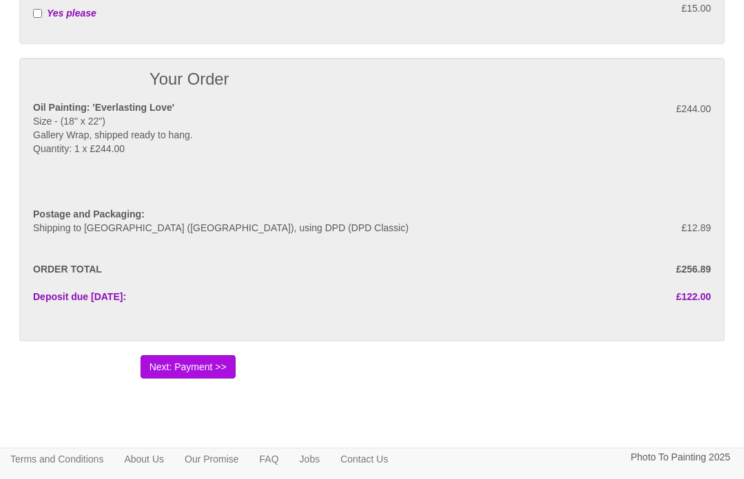
scroll to position [771, 0]
click at [198, 368] on button "Next: Payment >>" at bounding box center [188, 366] width 95 height 23
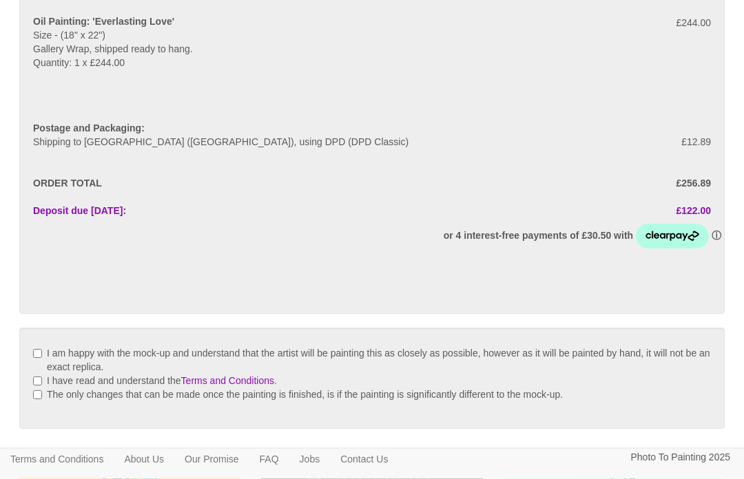
scroll to position [150, 0]
click at [41, 357] on input "I am happy with the mock-up and understand that the artist will be painting thi…" at bounding box center [37, 353] width 9 height 9
checkbox input "true"
click at [42, 383] on input "I have read and understand the Terms and Conditions ." at bounding box center [37, 381] width 9 height 9
checkbox input "true"
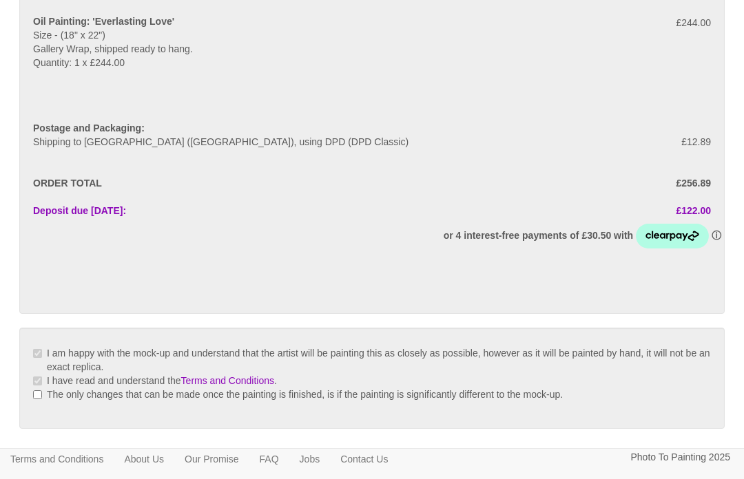
click at [47, 392] on label "The only changes that can be made once the painting is finished, is if the pain…" at bounding box center [305, 394] width 516 height 11
click at [42, 392] on input "The only changes that can be made once the painting is finished, is if the pain…" at bounding box center [37, 395] width 9 height 9
checkbox input "true"
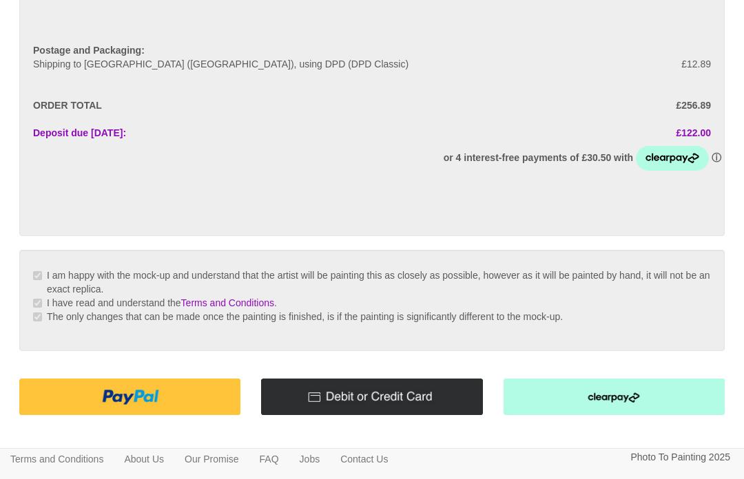
scroll to position [292, 0]
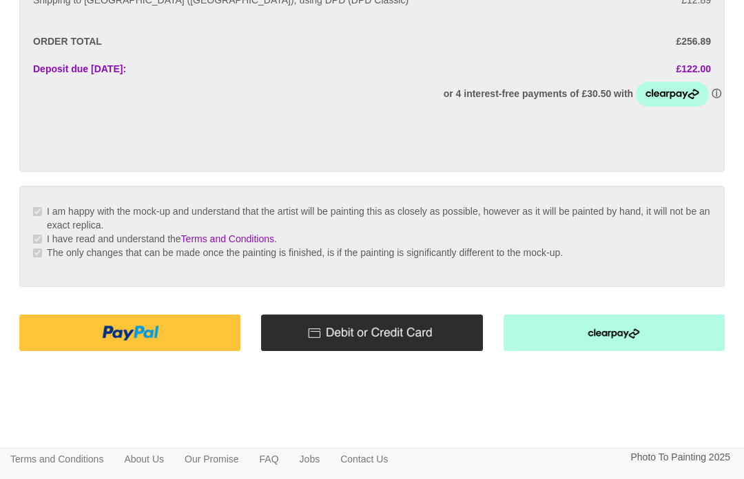
click at [117, 336] on img at bounding box center [129, 333] width 221 height 37
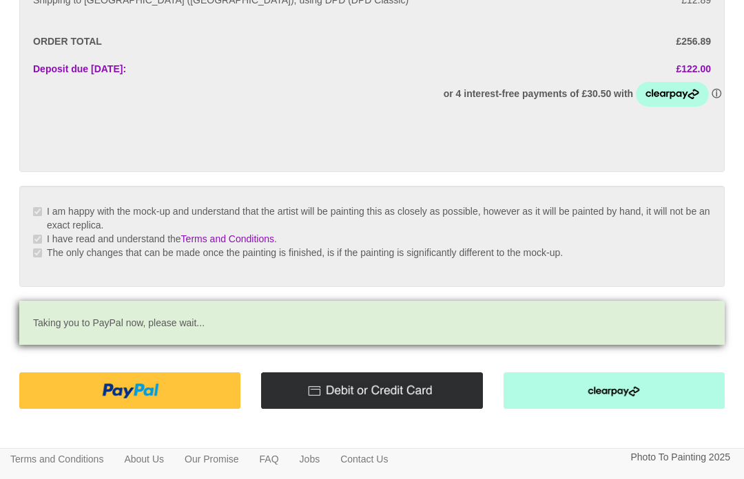
scroll to position [340, 0]
